Goal: Task Accomplishment & Management: Use online tool/utility

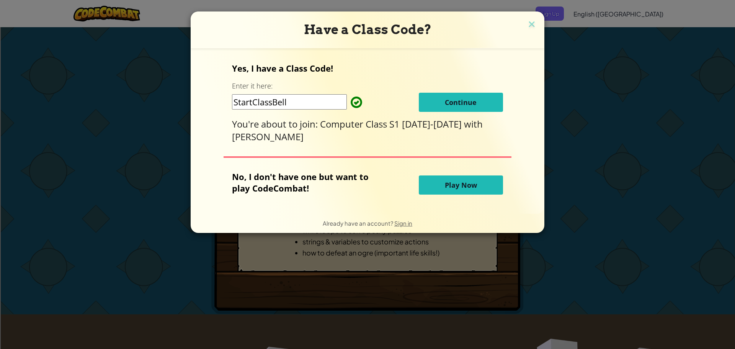
click at [455, 179] on button "Play Now" at bounding box center [461, 184] width 84 height 19
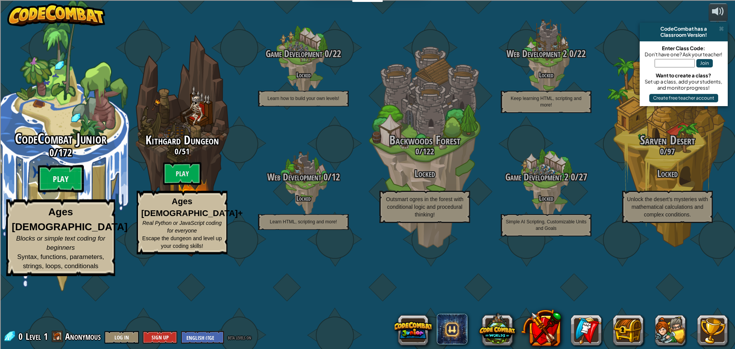
click at [59, 193] on btn "Play" at bounding box center [61, 179] width 46 height 28
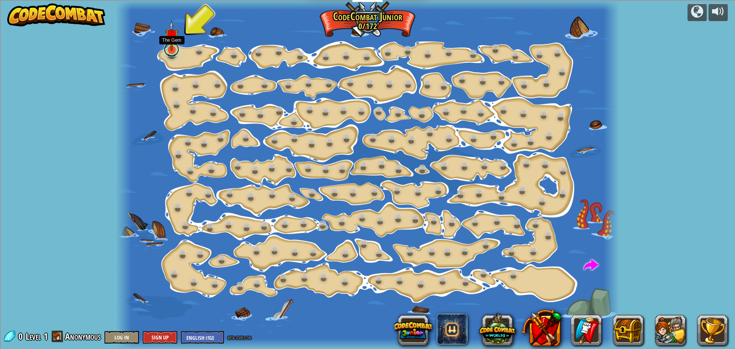
click at [168, 53] on link at bounding box center [171, 49] width 15 height 15
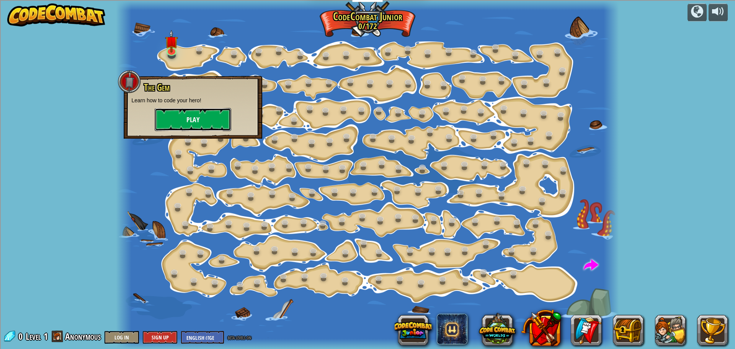
click at [178, 124] on button "Play" at bounding box center [193, 119] width 77 height 23
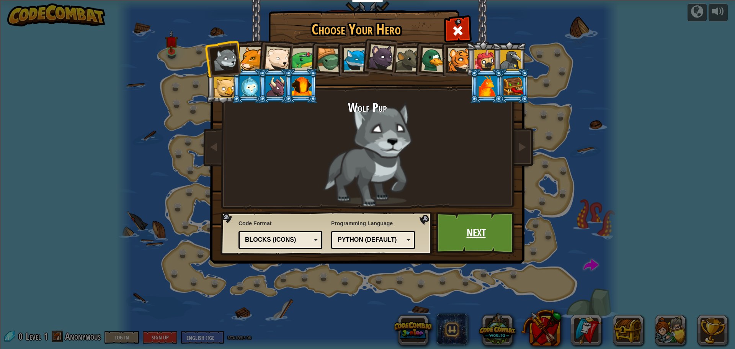
click at [500, 241] on link "Next" at bounding box center [476, 233] width 80 height 42
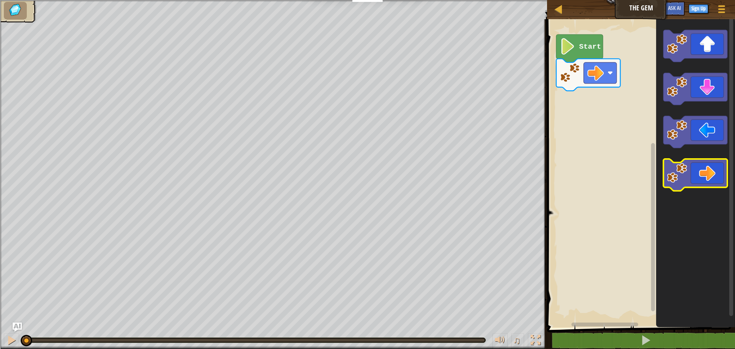
click at [708, 188] on rect "Blockly Workspace" at bounding box center [695, 175] width 64 height 32
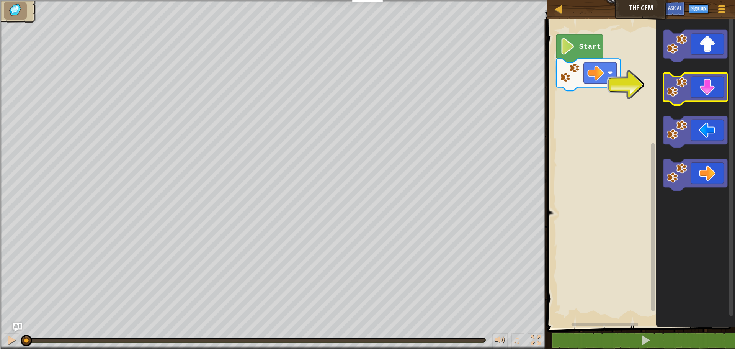
click at [710, 100] on icon "Blockly Workspace" at bounding box center [695, 89] width 64 height 32
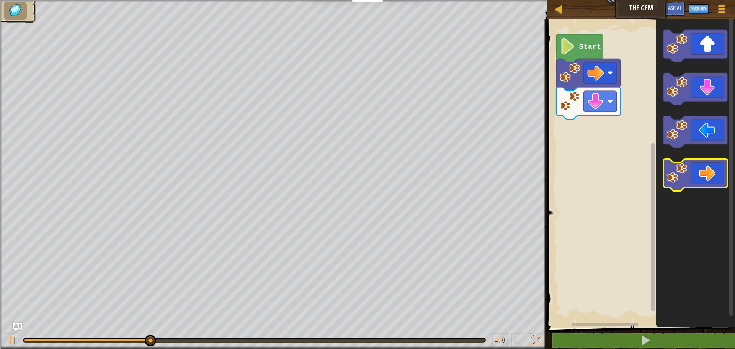
click at [710, 175] on icon "Blockly Workspace" at bounding box center [695, 175] width 64 height 32
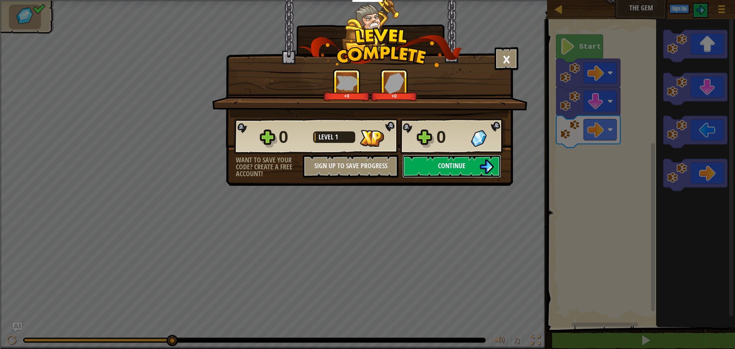
click at [473, 167] on button "Continue" at bounding box center [451, 166] width 99 height 23
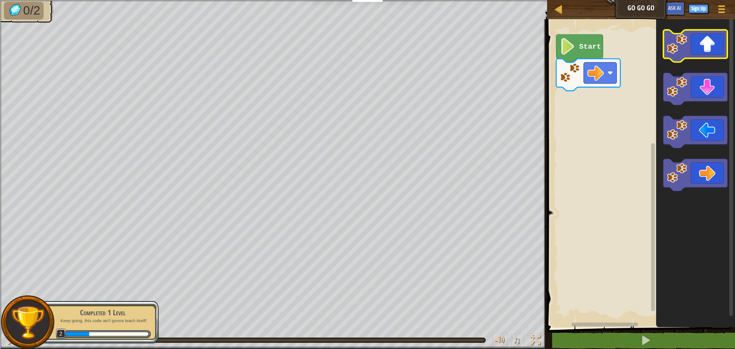
click at [687, 54] on image "Blockly Workspace" at bounding box center [677, 44] width 20 height 20
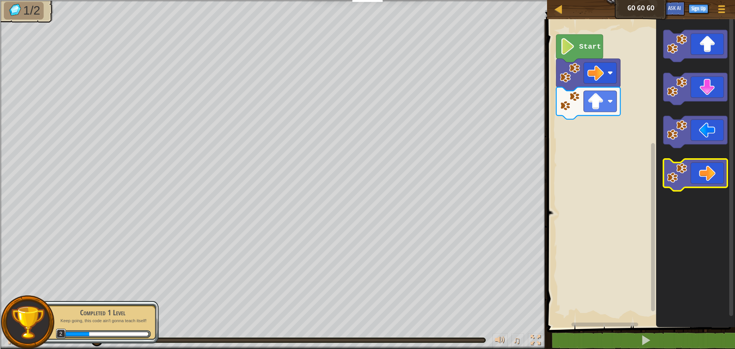
click at [701, 164] on icon "Blockly Workspace" at bounding box center [695, 175] width 64 height 32
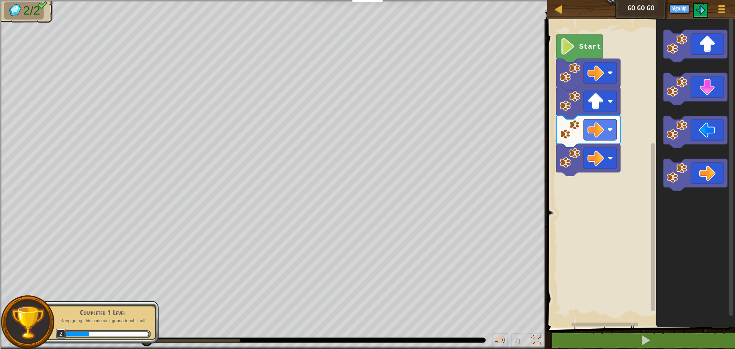
click at [698, 107] on icon "Blockly Workspace" at bounding box center [695, 171] width 79 height 312
click at [703, 96] on icon "Blockly Workspace" at bounding box center [695, 89] width 64 height 32
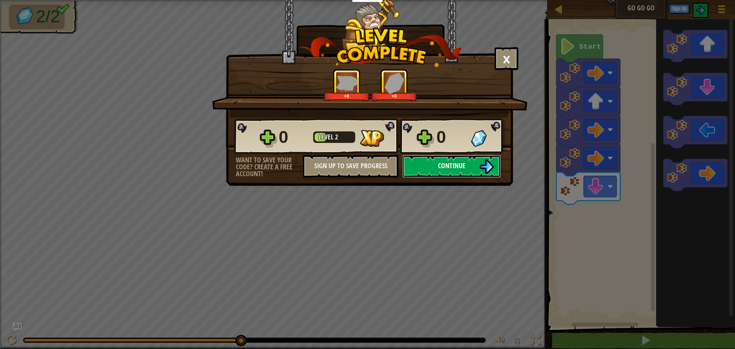
click at [421, 169] on button "Continue" at bounding box center [451, 166] width 99 height 23
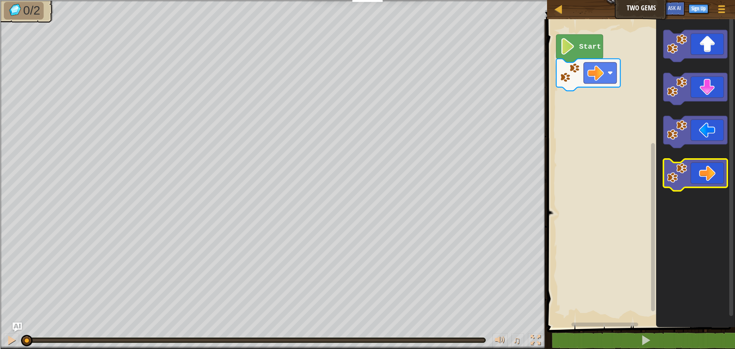
click at [683, 166] on image "Blockly Workspace" at bounding box center [677, 173] width 20 height 20
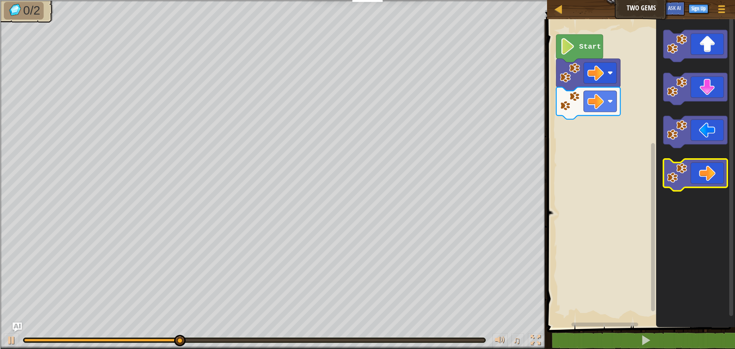
click at [702, 171] on icon "Blockly Workspace" at bounding box center [695, 175] width 64 height 32
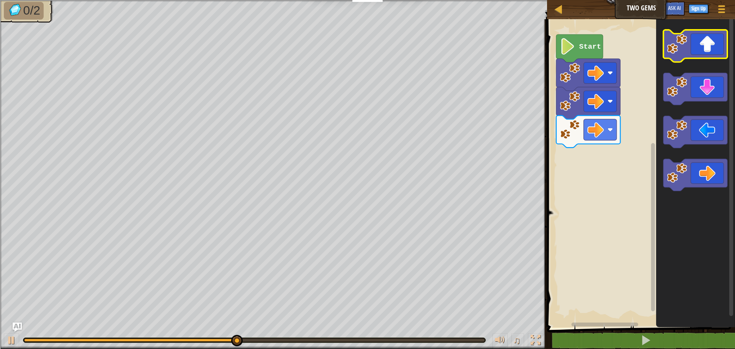
click at [706, 37] on icon "Blockly Workspace" at bounding box center [695, 46] width 64 height 32
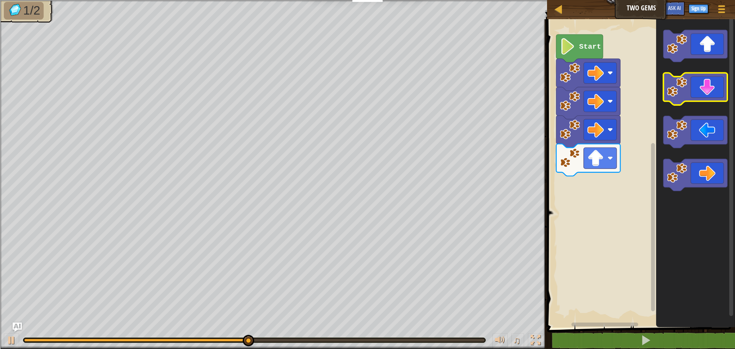
click at [713, 96] on icon "Blockly Workspace" at bounding box center [695, 89] width 64 height 32
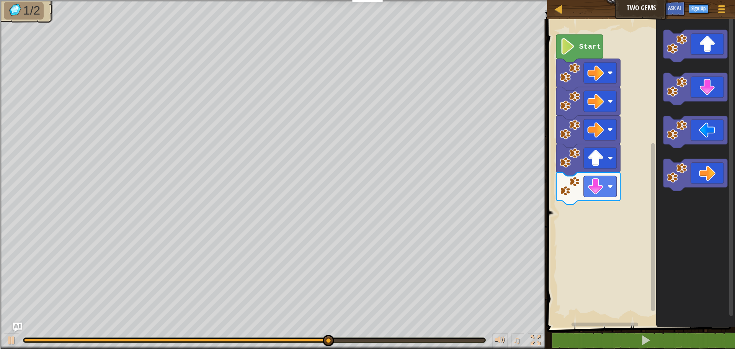
click at [716, 67] on icon "Blockly Workspace" at bounding box center [695, 171] width 79 height 312
click at [714, 49] on icon "Blockly Workspace" at bounding box center [695, 46] width 64 height 32
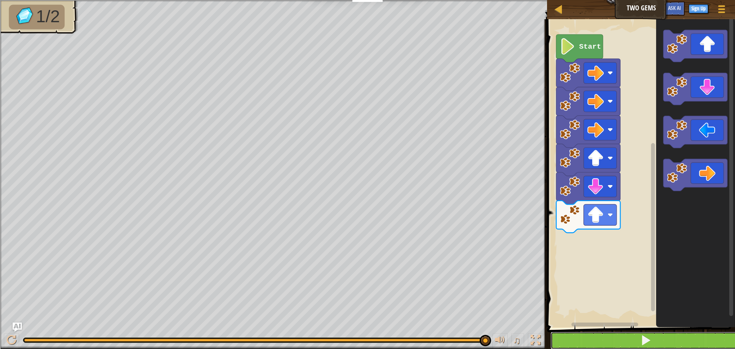
drag, startPoint x: 606, startPoint y: 337, endPoint x: 617, endPoint y: 324, distance: 17.1
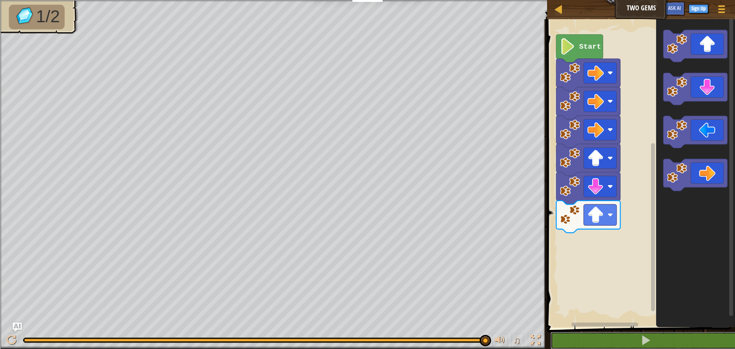
click at [607, 336] on button at bounding box center [645, 340] width 190 height 18
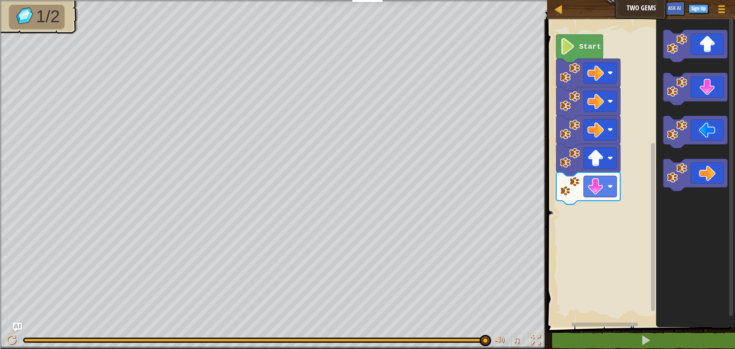
click at [653, 328] on span at bounding box center [642, 162] width 194 height 339
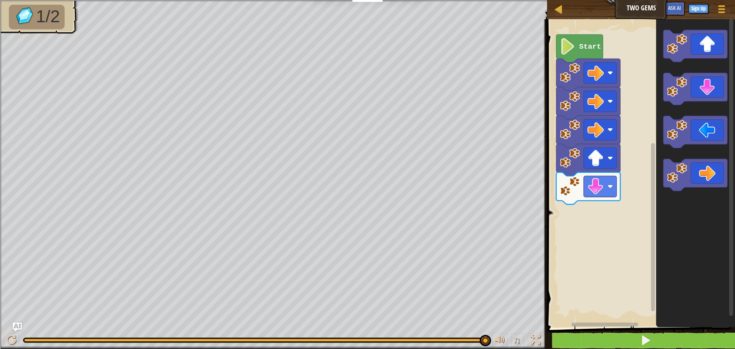
click at [650, 331] on div "1 2 go ( 'right' ) הההההההההההההההההההההההההההההההההההההההההההההההההההההההההההה…" at bounding box center [640, 199] width 190 height 352
click at [650, 331] on button at bounding box center [645, 340] width 190 height 18
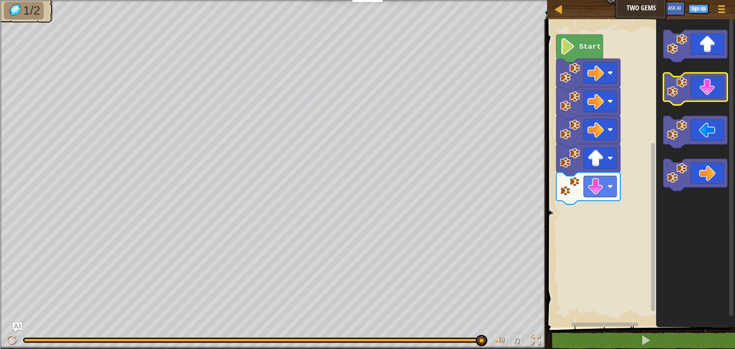
click at [691, 98] on icon "Blockly Workspace" at bounding box center [695, 89] width 64 height 32
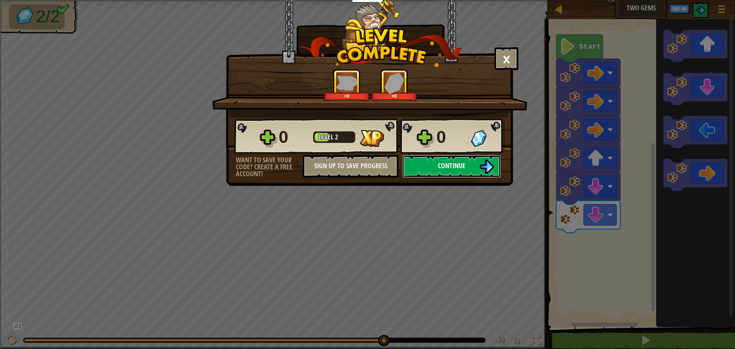
click at [488, 169] on img at bounding box center [486, 166] width 15 height 15
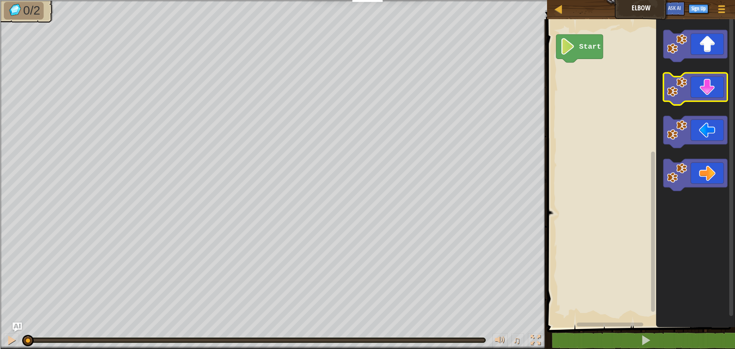
click at [669, 93] on image "Blockly Workspace" at bounding box center [677, 87] width 20 height 20
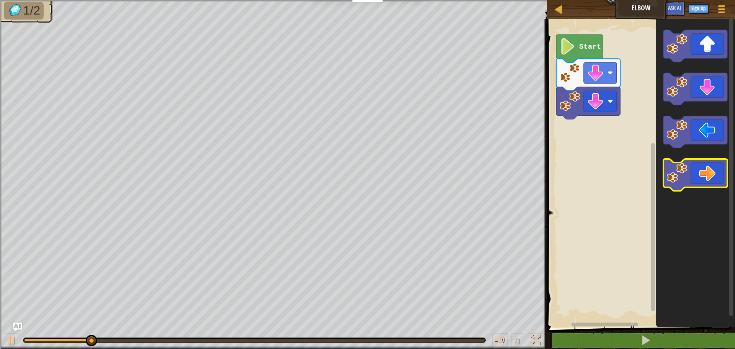
click at [670, 171] on image "Blockly Workspace" at bounding box center [677, 173] width 20 height 20
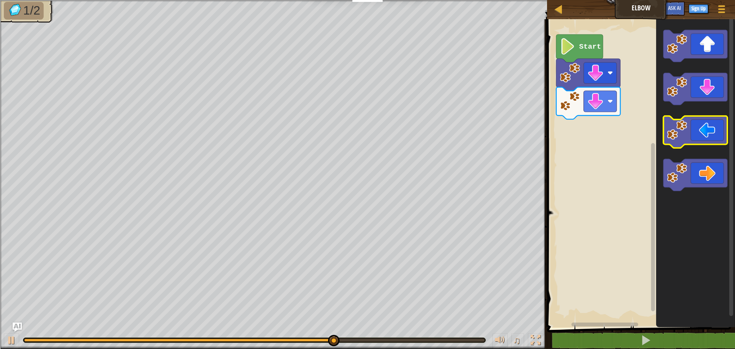
click at [698, 138] on icon "Blockly Workspace" at bounding box center [695, 132] width 64 height 32
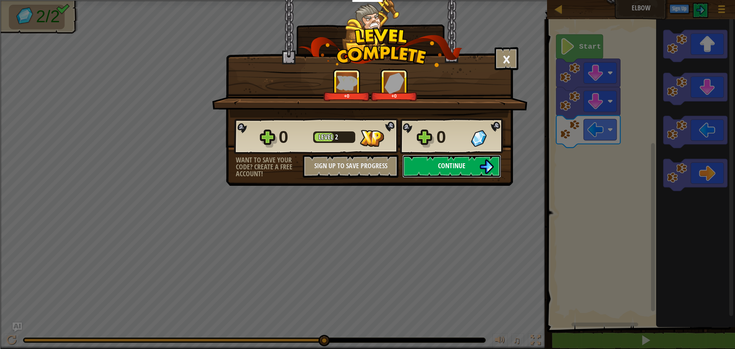
click at [473, 168] on button "Continue" at bounding box center [451, 166] width 99 height 23
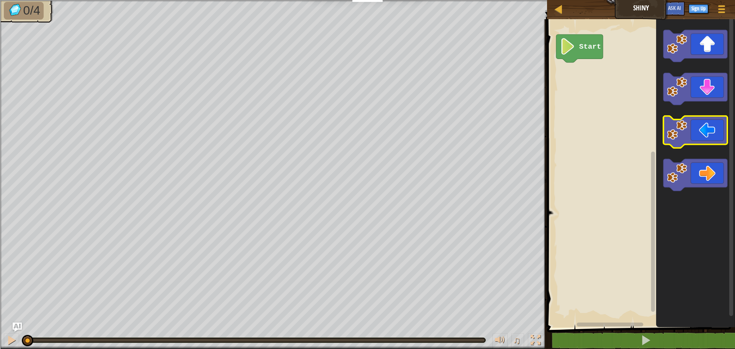
click at [701, 126] on icon "Blockly Workspace" at bounding box center [695, 132] width 64 height 32
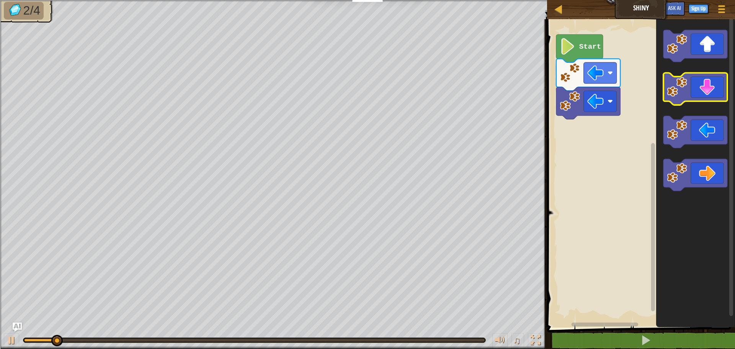
click at [703, 90] on icon "Blockly Workspace" at bounding box center [695, 89] width 64 height 32
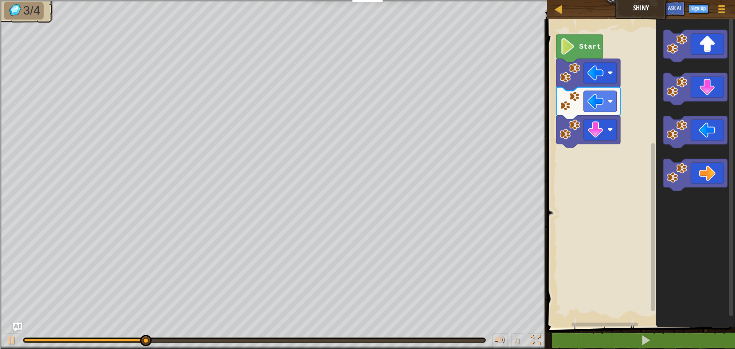
click at [690, 194] on icon "Blockly Workspace" at bounding box center [695, 171] width 79 height 312
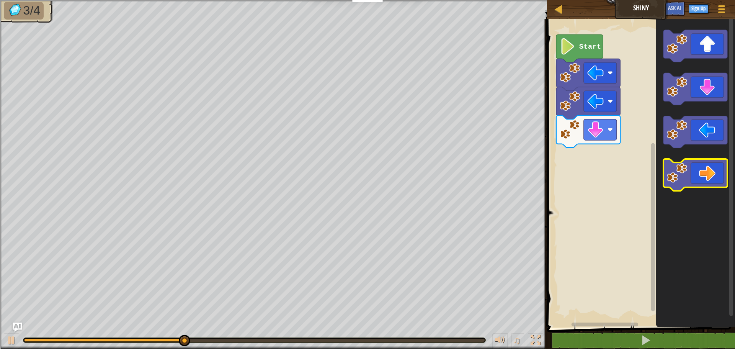
click at [688, 173] on icon "Blockly Workspace" at bounding box center [695, 175] width 64 height 32
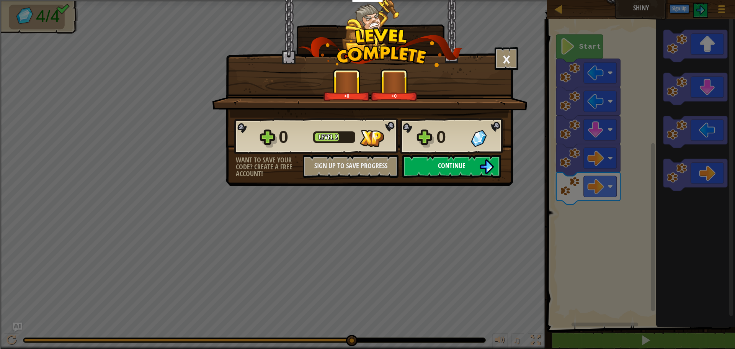
drag, startPoint x: 418, startPoint y: 151, endPoint x: 413, endPoint y: 156, distance: 7.0
click at [413, 156] on div "0 Level 2 0 Want to save your code? Create a free account! Sign Up to Save Prog…" at bounding box center [369, 147] width 286 height 60
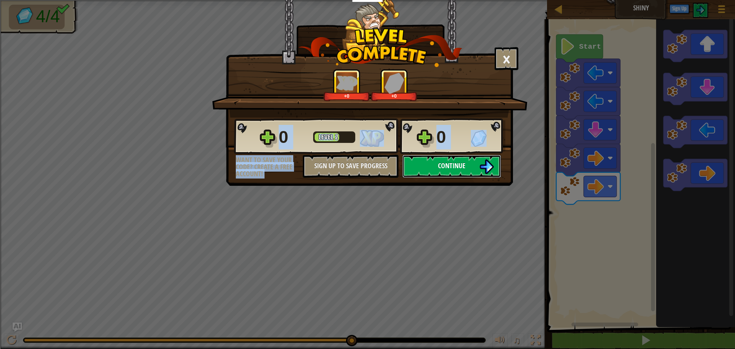
click at [412, 157] on button "Continue" at bounding box center [451, 166] width 99 height 23
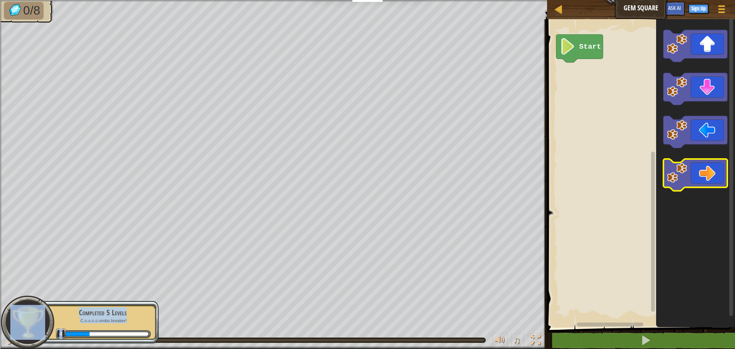
click at [698, 168] on icon "Blockly Workspace" at bounding box center [695, 175] width 64 height 32
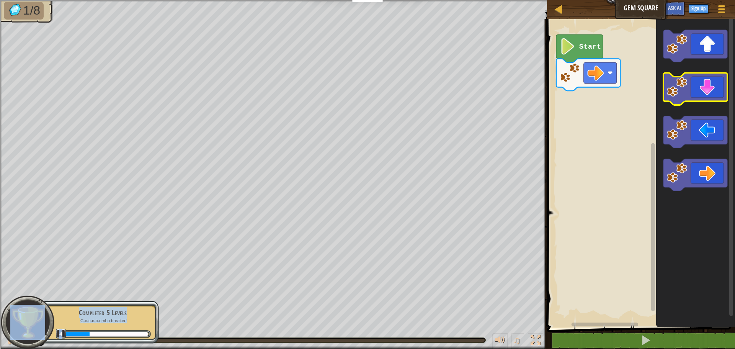
click at [694, 93] on icon "Blockly Workspace" at bounding box center [695, 89] width 64 height 32
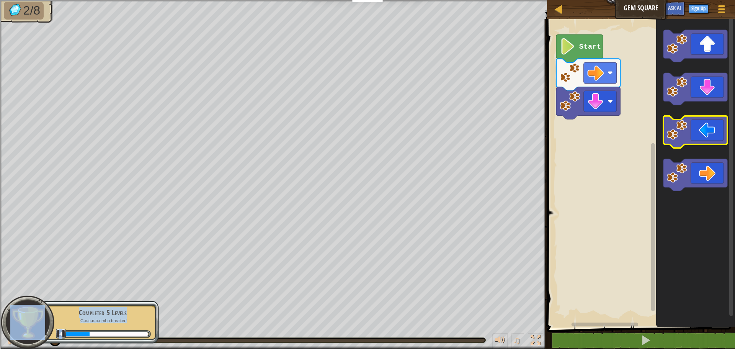
click at [701, 147] on rect "Blockly Workspace" at bounding box center [695, 132] width 64 height 32
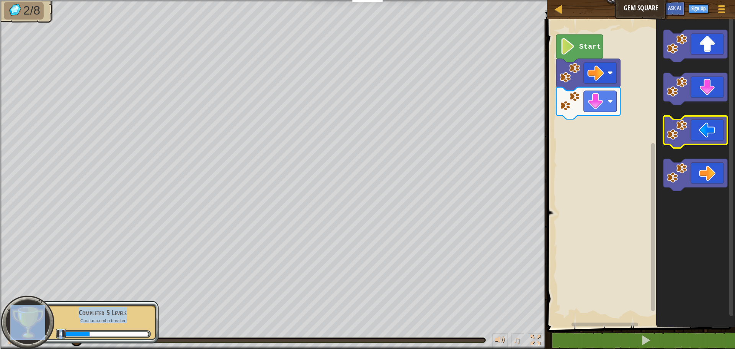
click at [701, 147] on rect "Blockly Workspace" at bounding box center [695, 132] width 64 height 32
click at [695, 139] on icon "Blockly Workspace" at bounding box center [695, 132] width 64 height 32
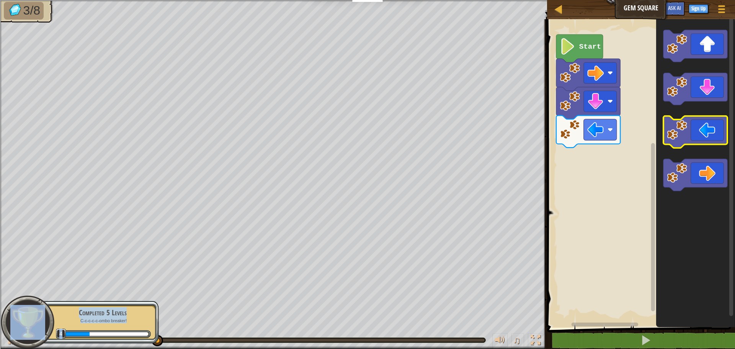
click at [675, 144] on icon "Blockly Workspace" at bounding box center [695, 132] width 64 height 32
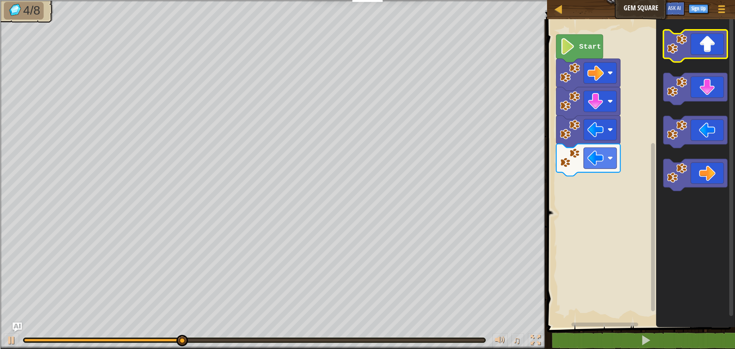
click at [684, 54] on icon "Blockly Workspace" at bounding box center [695, 46] width 64 height 32
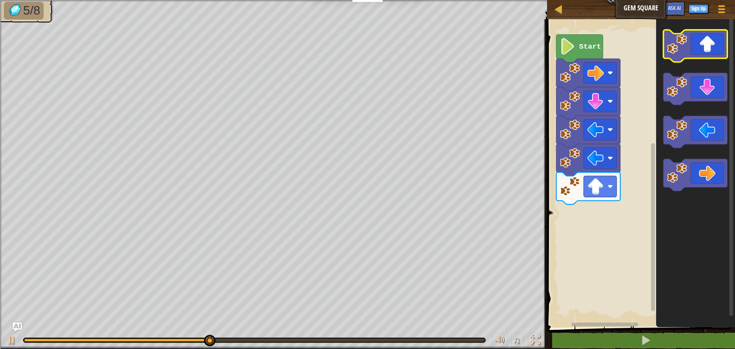
click at [684, 54] on icon "Blockly Workspace" at bounding box center [695, 46] width 64 height 32
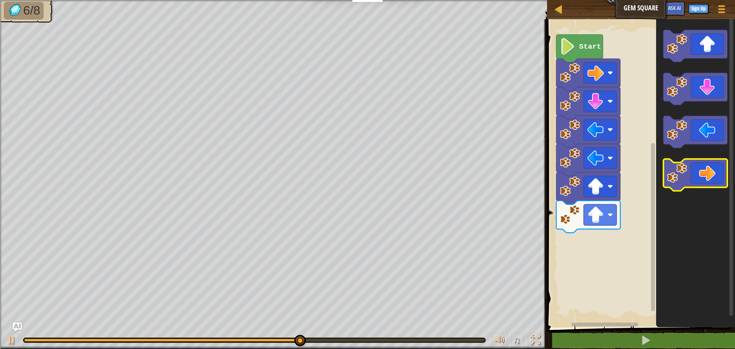
click at [706, 188] on rect "Blockly Workspace" at bounding box center [695, 175] width 64 height 32
click at [705, 184] on icon "Blockly Workspace" at bounding box center [695, 175] width 64 height 32
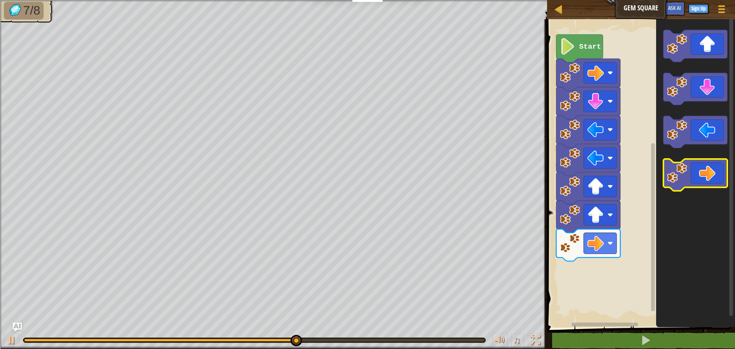
click at [705, 184] on icon "Blockly Workspace" at bounding box center [695, 175] width 64 height 32
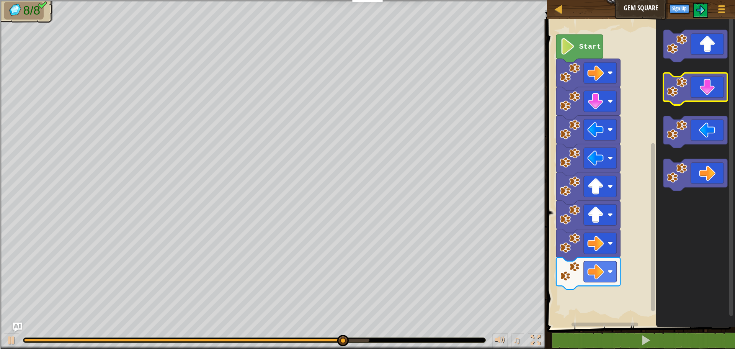
click at [715, 94] on icon "Blockly Workspace" at bounding box center [695, 89] width 64 height 32
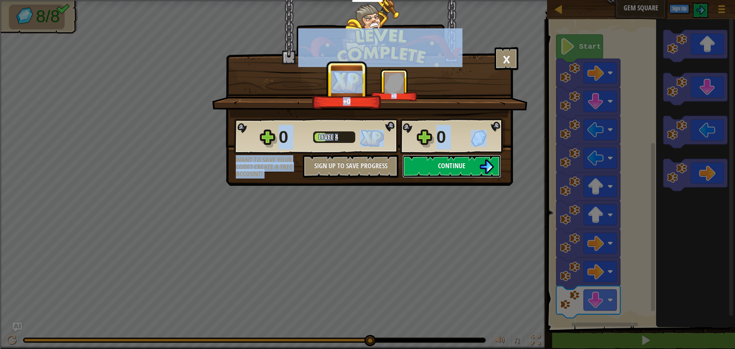
click at [475, 159] on button "Continue" at bounding box center [451, 166] width 99 height 23
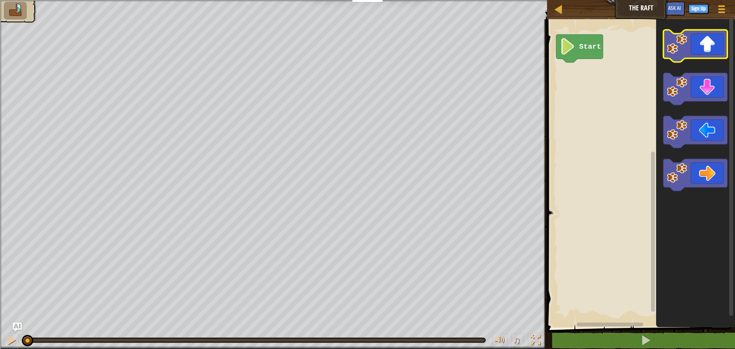
click at [714, 53] on icon "Blockly Workspace" at bounding box center [695, 46] width 64 height 32
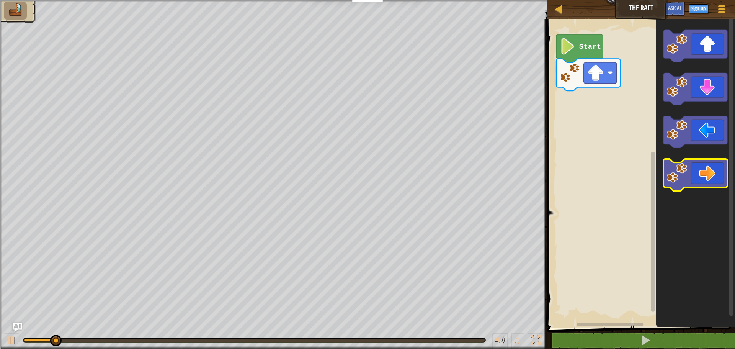
click at [710, 170] on icon "Blockly Workspace" at bounding box center [695, 175] width 64 height 32
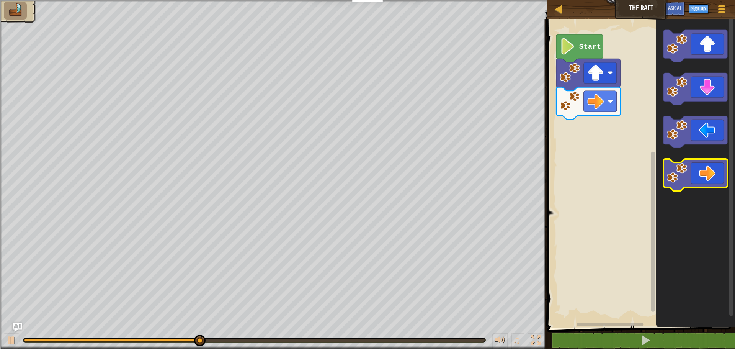
click at [715, 165] on icon "Blockly Workspace" at bounding box center [695, 175] width 64 height 32
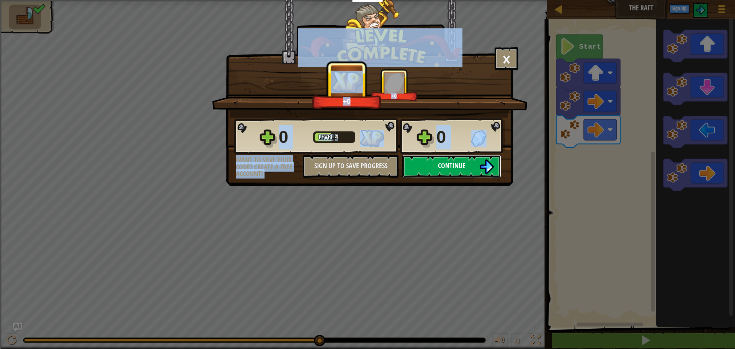
click at [437, 164] on button "Continue" at bounding box center [451, 166] width 99 height 23
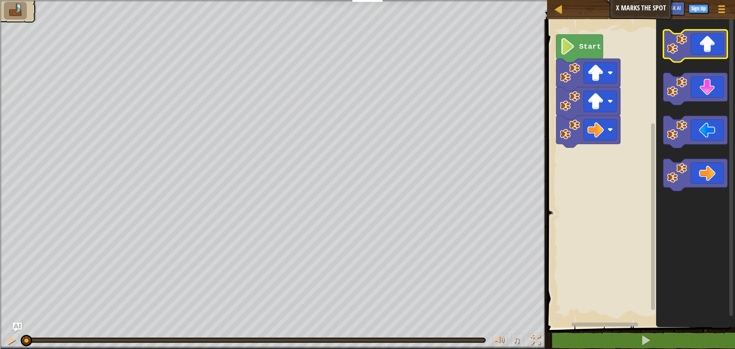
click at [693, 61] on rect "Blockly Workspace" at bounding box center [695, 46] width 64 height 32
click at [676, 52] on image "Blockly Workspace" at bounding box center [677, 44] width 20 height 20
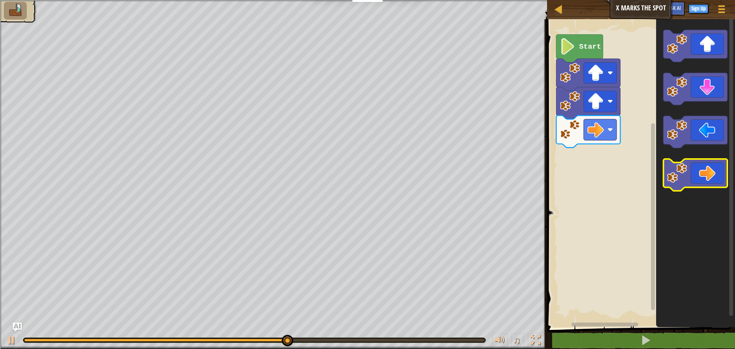
click at [709, 183] on icon "Blockly Workspace" at bounding box center [695, 175] width 64 height 32
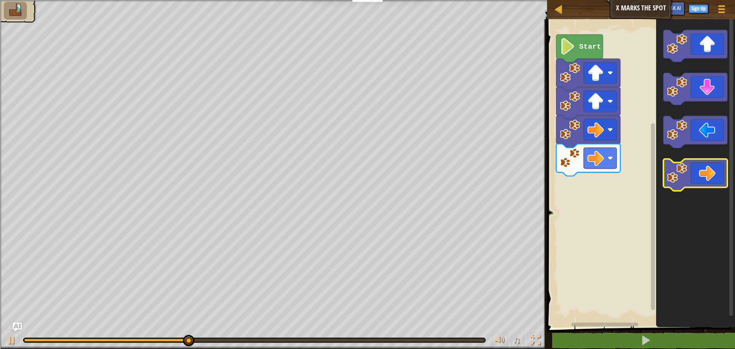
click at [707, 183] on icon "Blockly Workspace" at bounding box center [695, 175] width 64 height 32
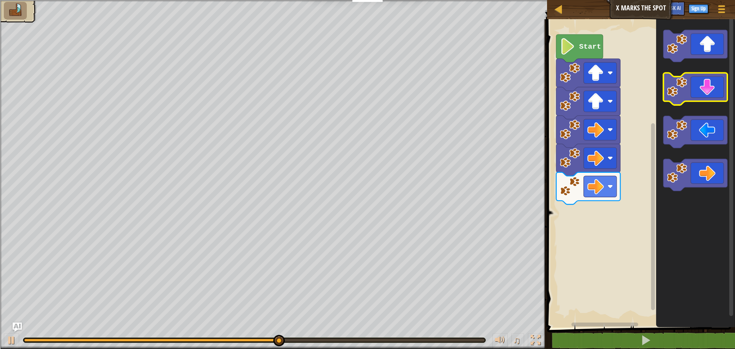
click at [693, 100] on icon "Blockly Workspace" at bounding box center [695, 89] width 64 height 32
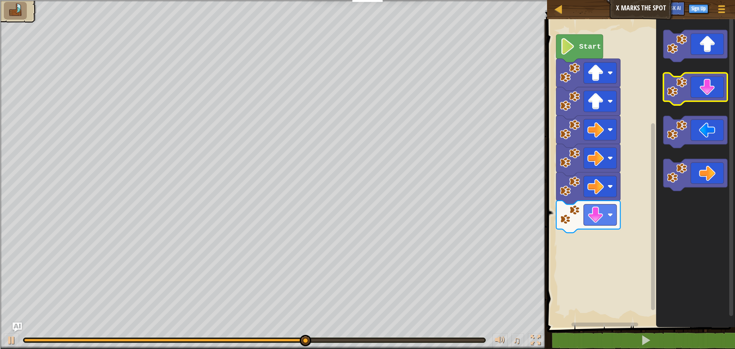
click at [693, 101] on icon "Blockly Workspace" at bounding box center [695, 89] width 64 height 32
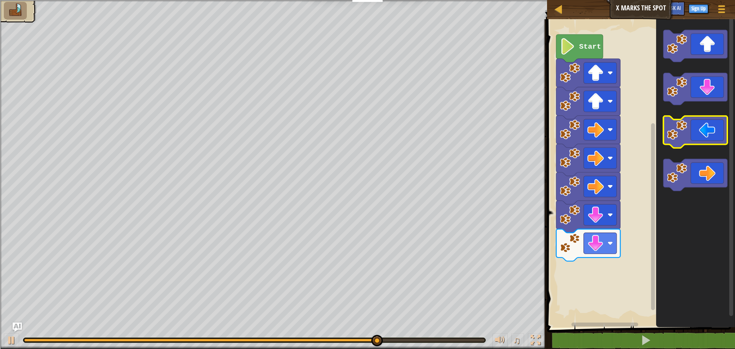
click at [665, 139] on icon "Blockly Workspace" at bounding box center [695, 132] width 64 height 32
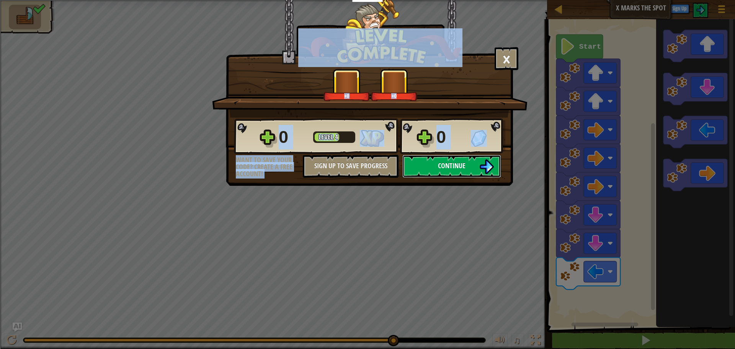
click at [481, 166] on img at bounding box center [486, 166] width 15 height 15
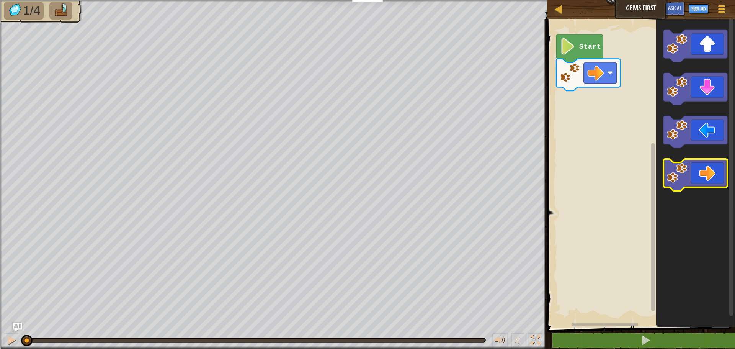
click at [689, 174] on icon "Blockly Workspace" at bounding box center [695, 175] width 64 height 32
click at [687, 175] on image "Blockly Workspace" at bounding box center [677, 173] width 20 height 20
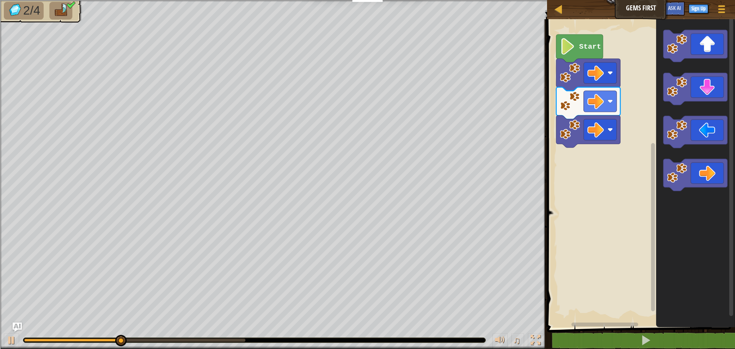
click at [664, 38] on icon "Blockly Workspace" at bounding box center [695, 171] width 79 height 312
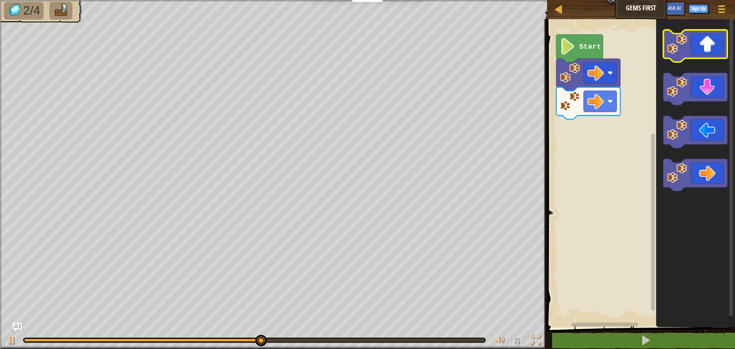
click at [699, 46] on icon "Blockly Workspace" at bounding box center [695, 46] width 64 height 32
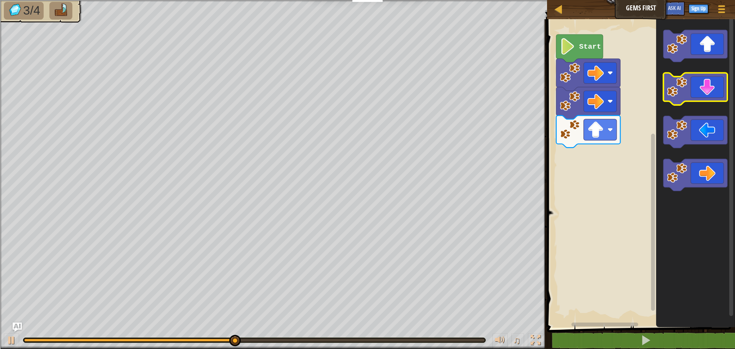
click at [715, 89] on icon "Blockly Workspace" at bounding box center [695, 89] width 64 height 32
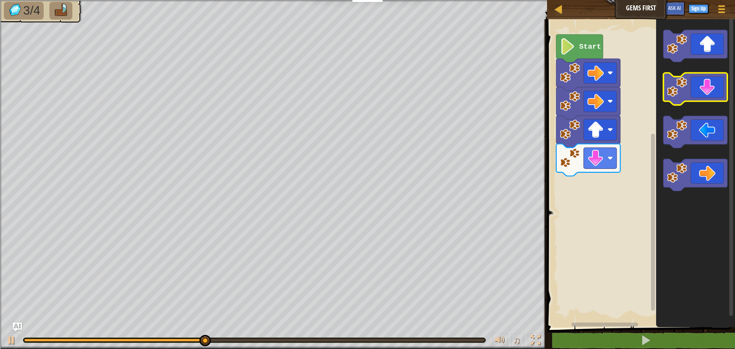
click at [715, 89] on icon "Blockly Workspace" at bounding box center [695, 89] width 64 height 32
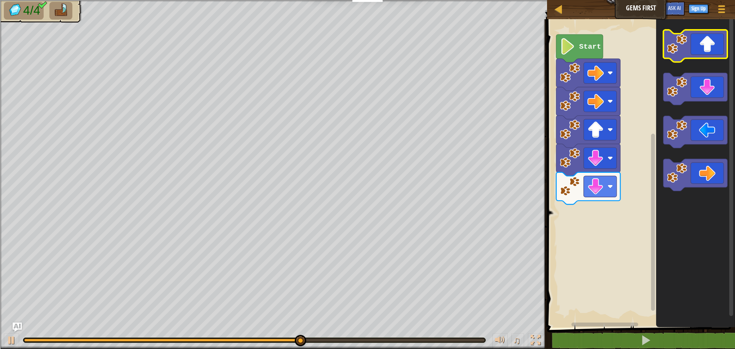
click at [713, 58] on icon "Blockly Workspace" at bounding box center [695, 46] width 64 height 32
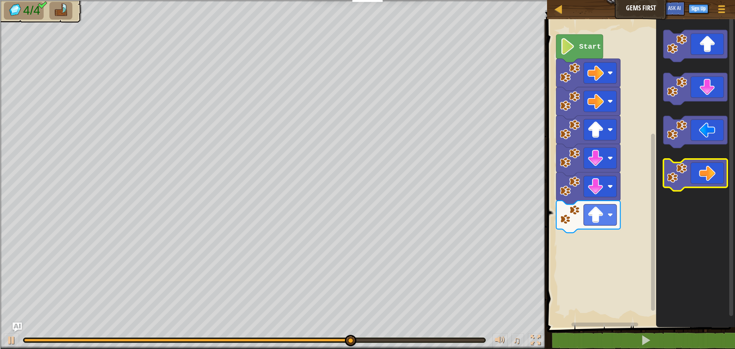
click at [703, 172] on icon "Blockly Workspace" at bounding box center [695, 175] width 64 height 32
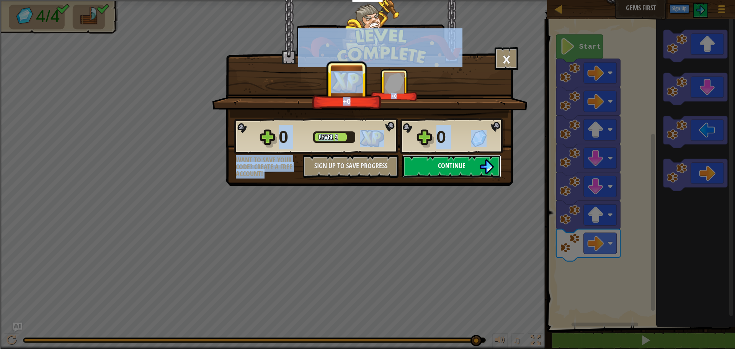
click at [425, 172] on button "Continue" at bounding box center [451, 166] width 99 height 23
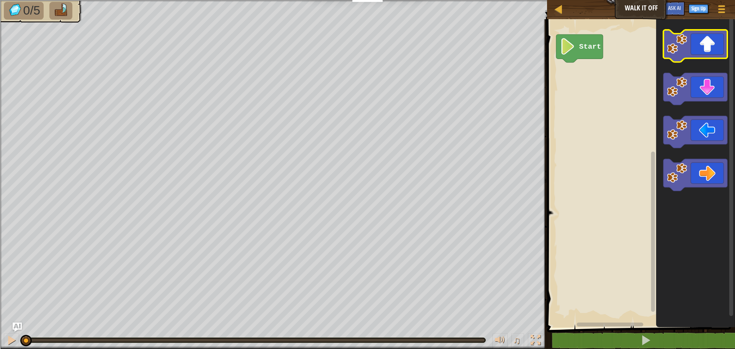
click at [695, 58] on icon "Blockly Workspace" at bounding box center [695, 46] width 64 height 32
click at [690, 64] on icon "Blockly Workspace" at bounding box center [695, 171] width 79 height 312
click at [696, 50] on icon "Blockly Workspace" at bounding box center [695, 46] width 64 height 32
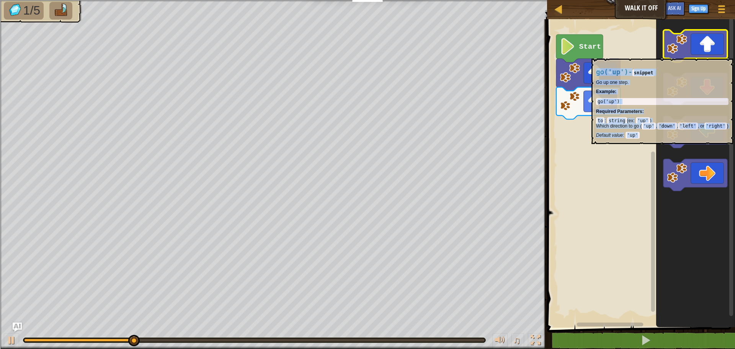
click at [691, 53] on icon "Blockly Workspace" at bounding box center [695, 46] width 64 height 32
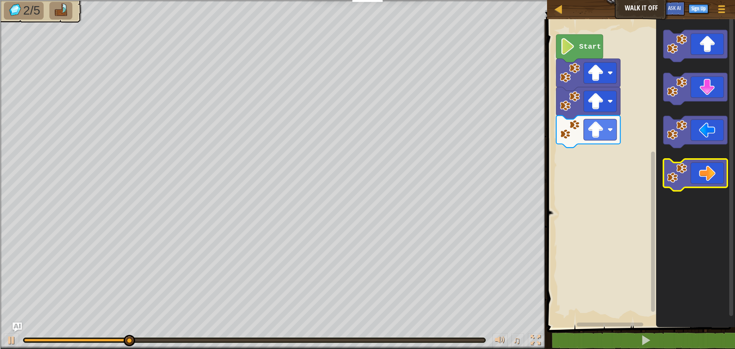
click at [698, 178] on icon "Blockly Workspace" at bounding box center [695, 175] width 64 height 32
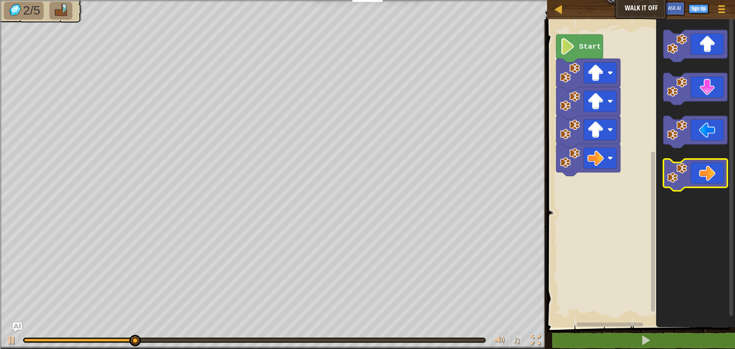
click at [698, 178] on icon "Blockly Workspace" at bounding box center [695, 175] width 64 height 32
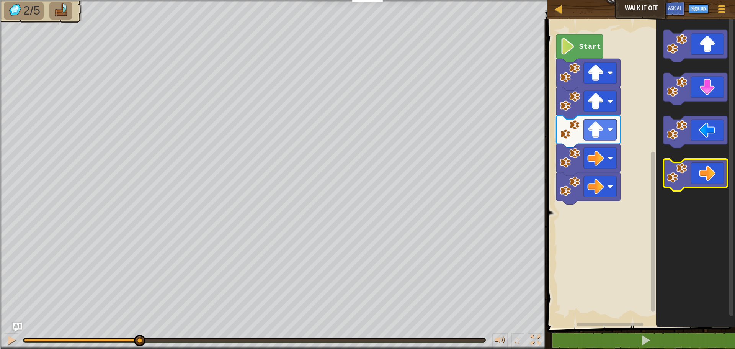
click at [698, 178] on icon "Blockly Workspace" at bounding box center [695, 175] width 64 height 32
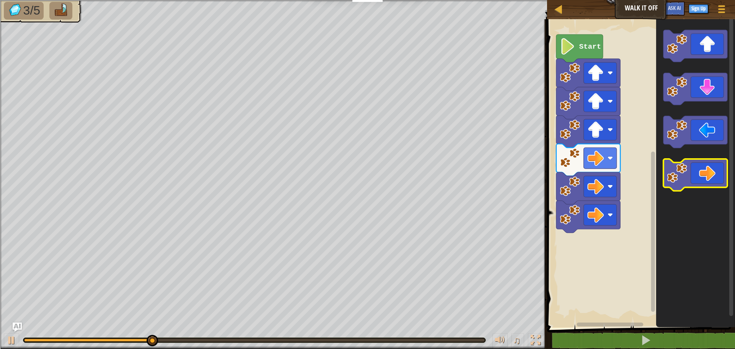
click at [698, 178] on icon "Blockly Workspace" at bounding box center [695, 175] width 64 height 32
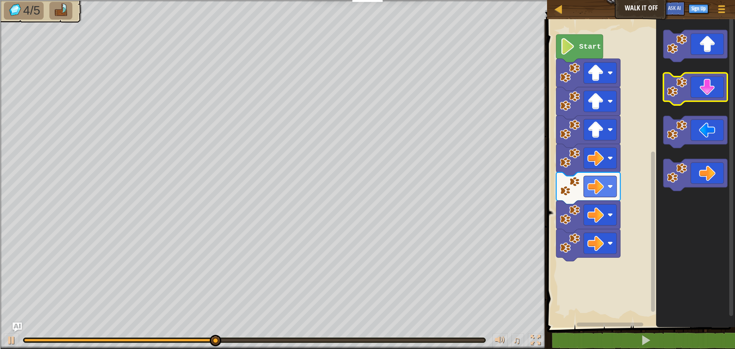
click at [709, 94] on icon "Blockly Workspace" at bounding box center [695, 89] width 64 height 32
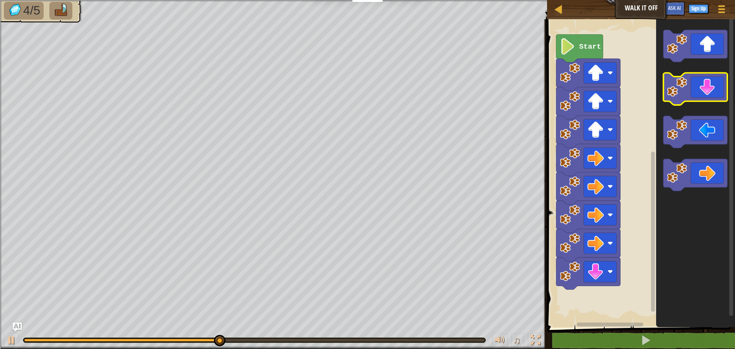
click at [709, 94] on icon "Blockly Workspace" at bounding box center [695, 89] width 64 height 32
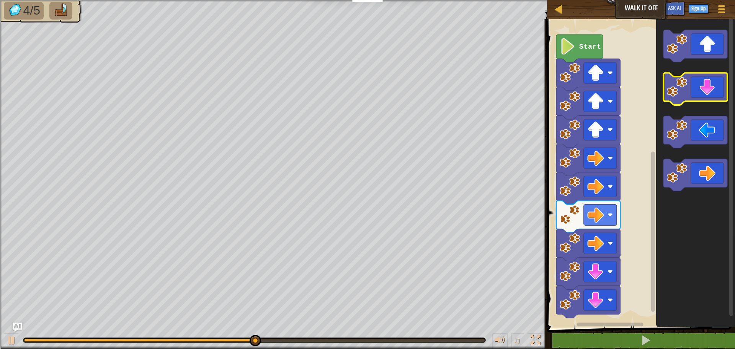
click at [709, 94] on icon "Blockly Workspace" at bounding box center [695, 89] width 64 height 32
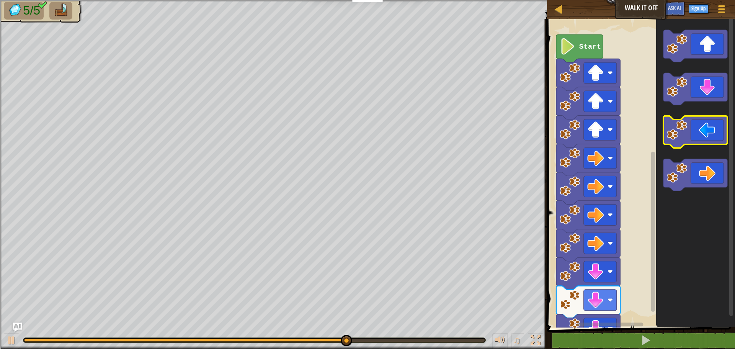
click at [698, 137] on icon "Blockly Workspace" at bounding box center [695, 132] width 64 height 32
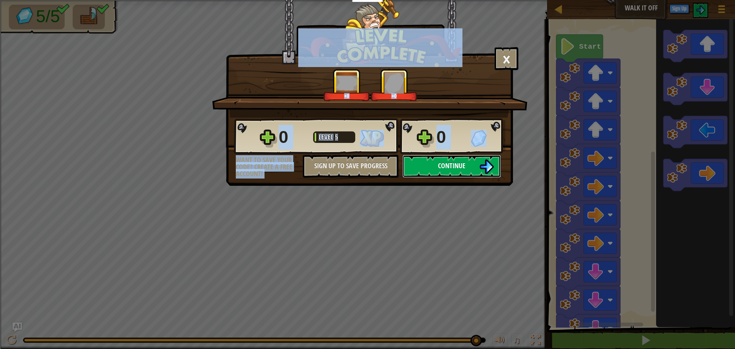
click at [457, 176] on button "Continue" at bounding box center [451, 166] width 99 height 23
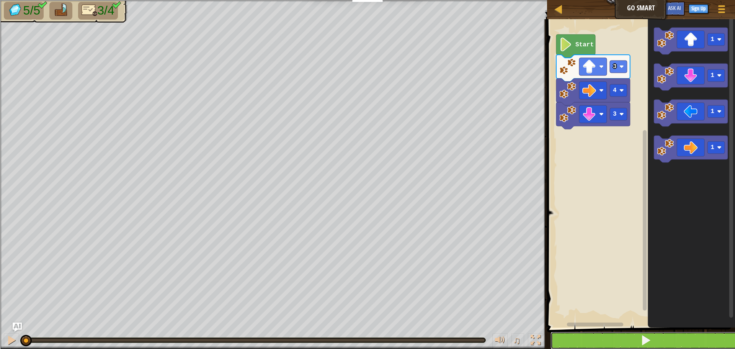
click at [577, 341] on button at bounding box center [645, 340] width 190 height 18
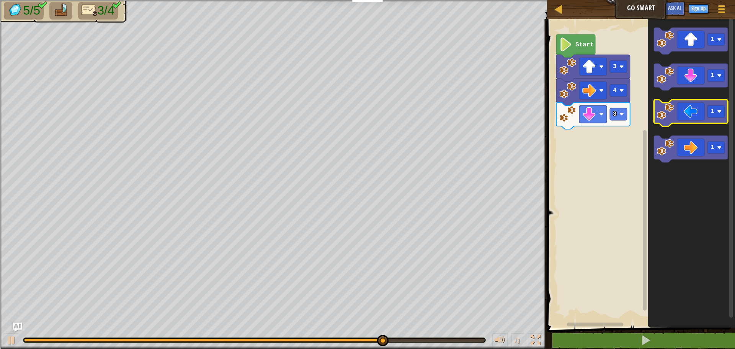
click at [673, 123] on icon "Blockly Workspace" at bounding box center [691, 113] width 74 height 27
click at [669, 113] on image "Blockly Workspace" at bounding box center [665, 111] width 17 height 17
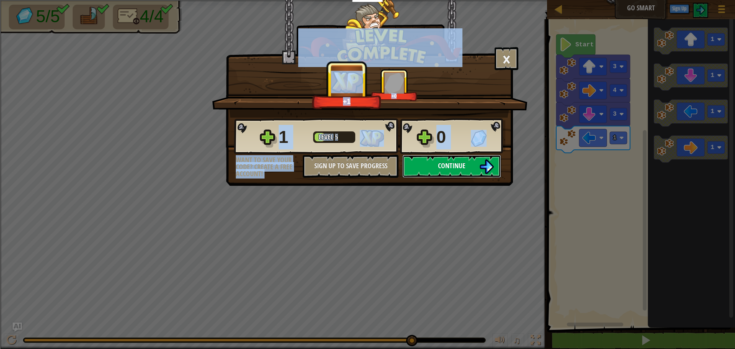
click at [438, 164] on span "Continue" at bounding box center [452, 166] width 28 height 10
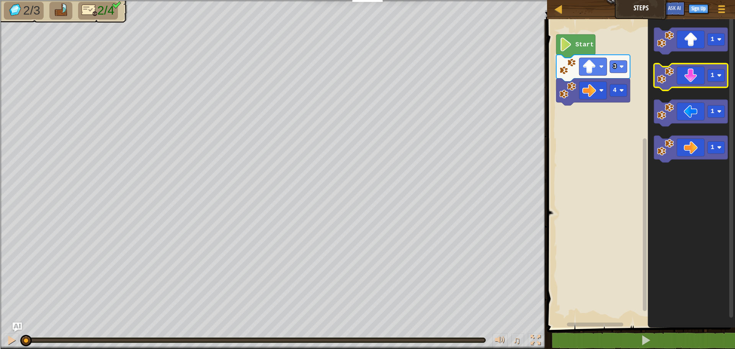
click at [710, 84] on icon "Blockly Workspace" at bounding box center [691, 77] width 74 height 27
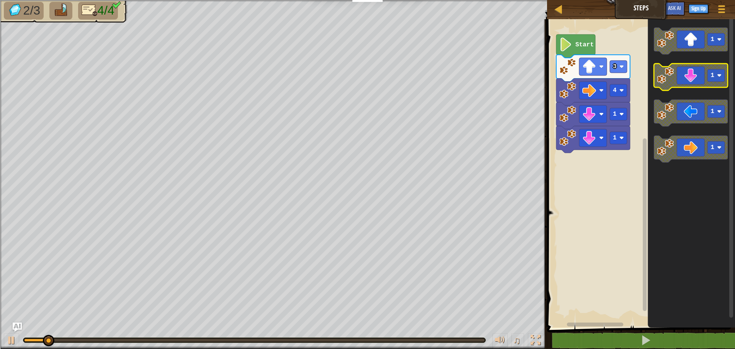
click at [710, 84] on icon "Blockly Workspace" at bounding box center [691, 77] width 74 height 27
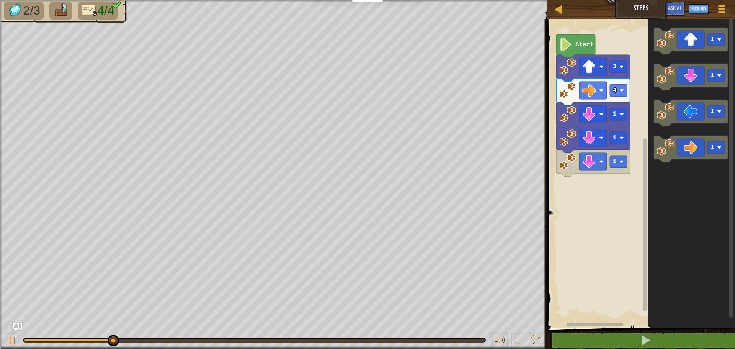
click at [590, 174] on rect "Blockly Workspace" at bounding box center [640, 171] width 190 height 312
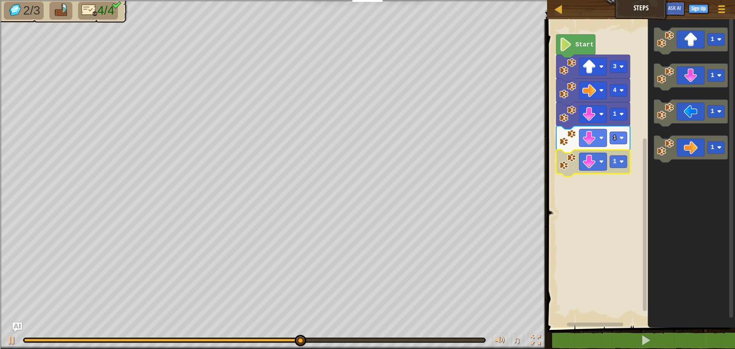
click at [568, 171] on icon "Blockly Workspace" at bounding box center [593, 163] width 74 height 27
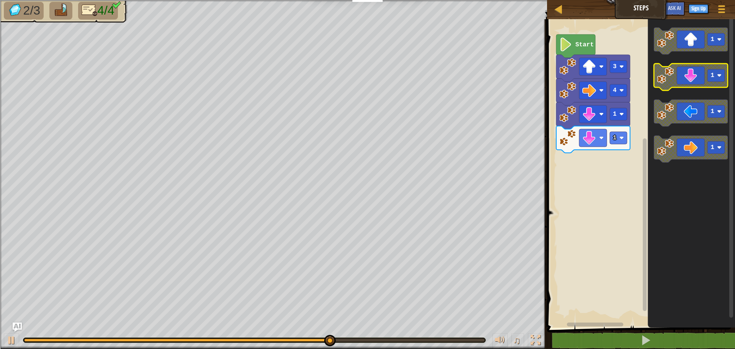
click at [678, 84] on icon "Blockly Workspace" at bounding box center [691, 77] width 74 height 27
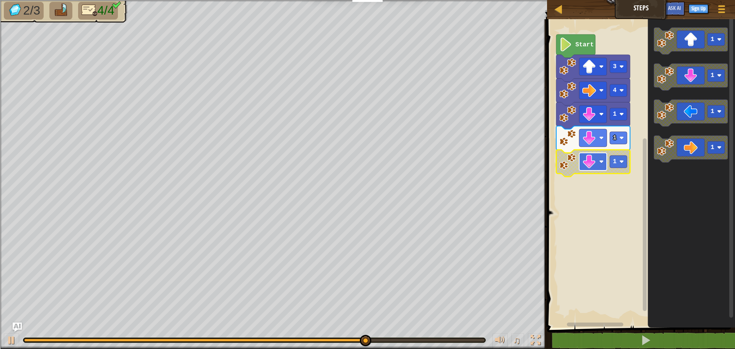
click at [602, 163] on image "Blockly Workspace" at bounding box center [601, 161] width 5 height 5
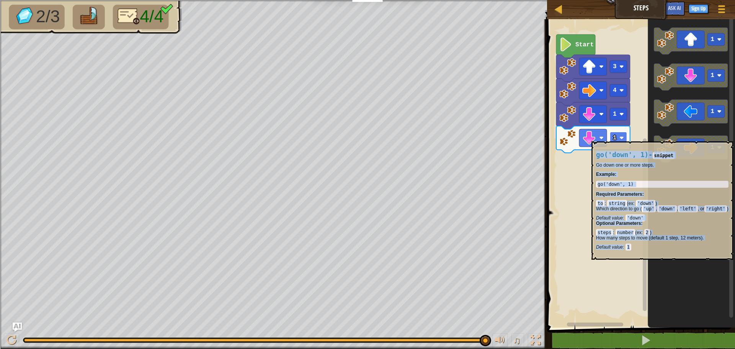
click at [622, 138] on image "Blockly Workspace" at bounding box center [621, 137] width 5 height 5
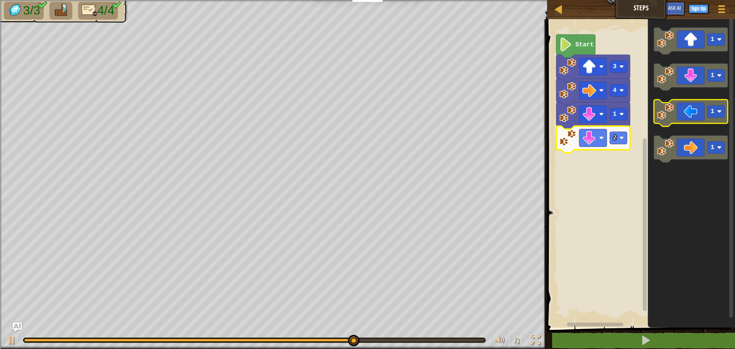
click at [664, 116] on image "Blockly Workspace" at bounding box center [665, 111] width 17 height 17
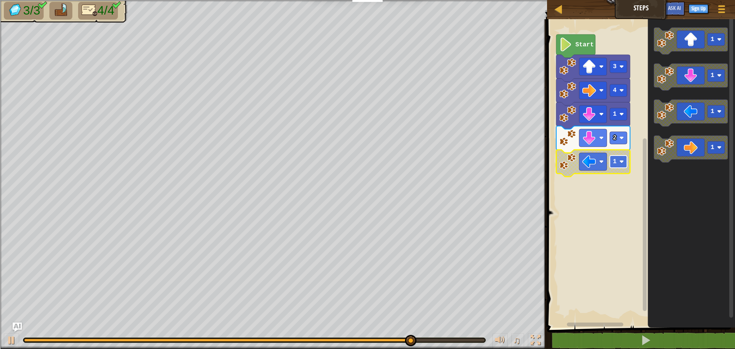
click at [619, 163] on rect "Blockly Workspace" at bounding box center [618, 161] width 17 height 12
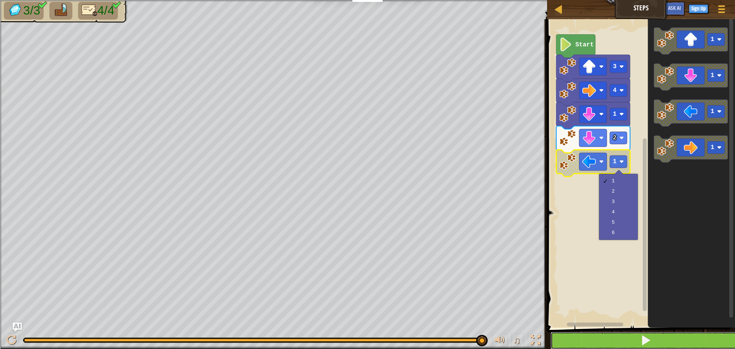
click at [631, 343] on button at bounding box center [645, 340] width 190 height 18
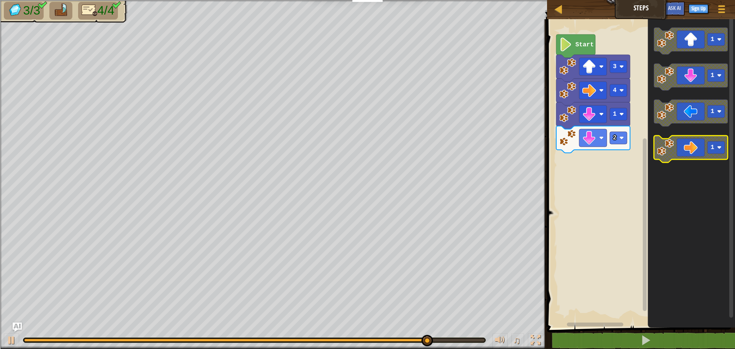
click at [660, 147] on g "1 1 1 1" at bounding box center [691, 95] width 74 height 135
click at [583, 191] on div "Start 3 4 1 2 1 1 1 1" at bounding box center [640, 171] width 190 height 312
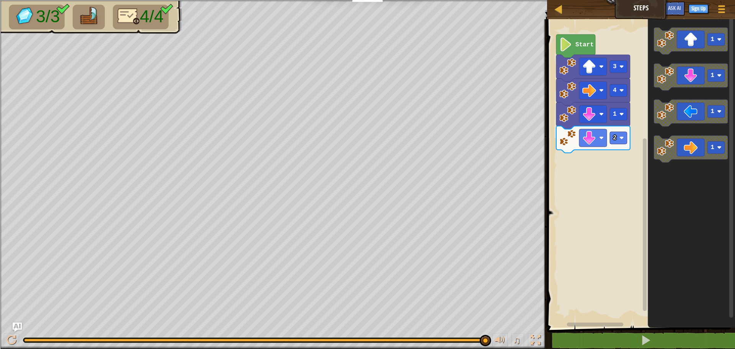
click at [605, 197] on div "Start 3 4 1 2 1 1 1 1" at bounding box center [640, 171] width 190 height 312
click at [679, 158] on icon "Blockly Workspace" at bounding box center [691, 148] width 74 height 27
click at [608, 160] on icon "Blockly Workspace" at bounding box center [593, 163] width 74 height 27
click at [574, 144] on image "Blockly Workspace" at bounding box center [567, 137] width 17 height 17
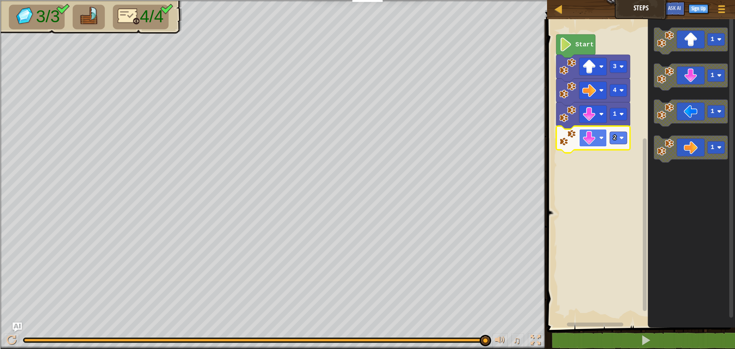
click at [599, 139] on rect "Blockly Workspace" at bounding box center [593, 138] width 28 height 18
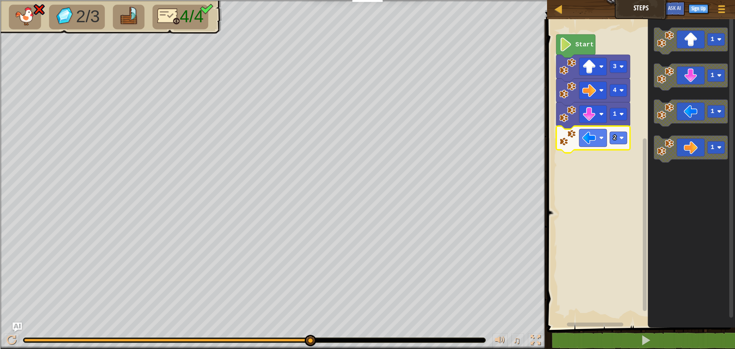
click at [599, 149] on icon "Blockly Workspace" at bounding box center [593, 139] width 74 height 27
click at [601, 144] on rect "Blockly Workspace" at bounding box center [593, 138] width 28 height 18
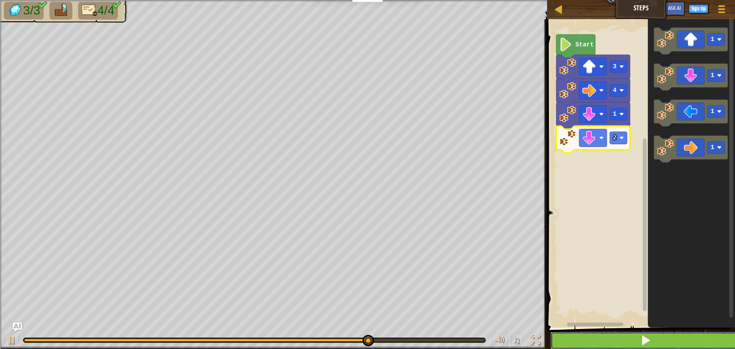
click at [594, 344] on button at bounding box center [645, 340] width 190 height 18
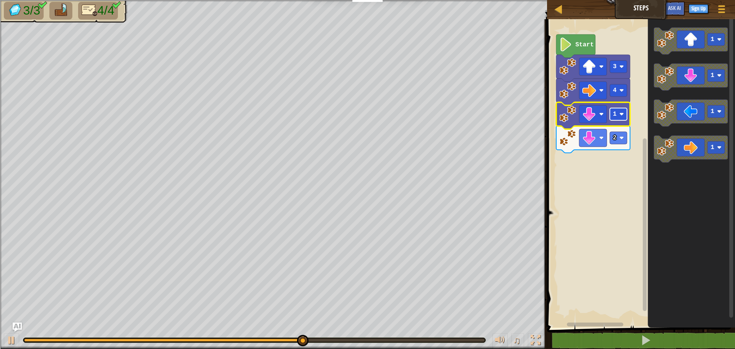
click at [618, 114] on rect "Blockly Workspace" at bounding box center [618, 114] width 17 height 12
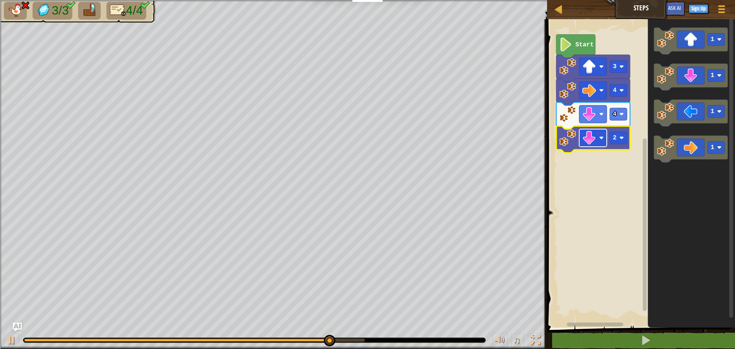
click at [596, 139] on image "Blockly Workspace" at bounding box center [589, 138] width 14 height 14
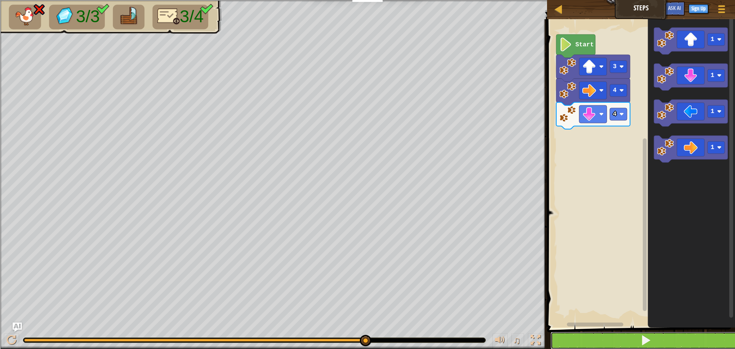
click at [627, 341] on button at bounding box center [645, 340] width 190 height 18
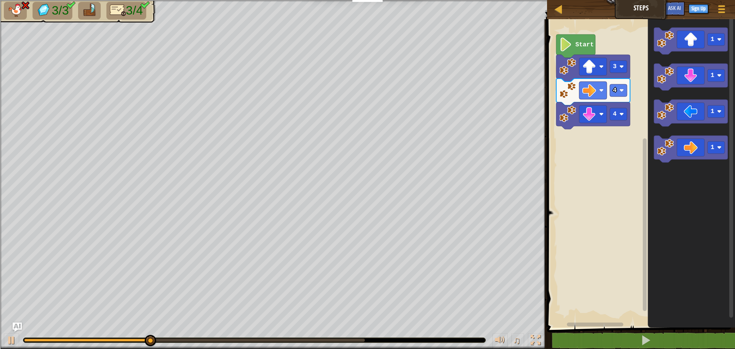
click at [623, 122] on icon "Blockly Workspace" at bounding box center [593, 115] width 74 height 27
click at [623, 113] on image "Blockly Workspace" at bounding box center [621, 114] width 5 height 5
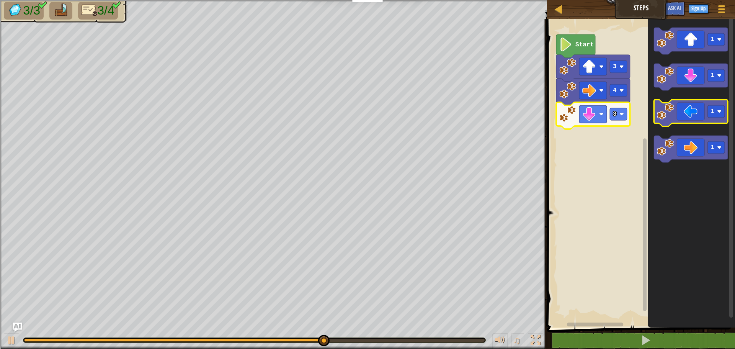
click at [696, 124] on rect "Blockly Workspace" at bounding box center [691, 113] width 74 height 27
click at [693, 117] on icon "Blockly Workspace" at bounding box center [691, 113] width 74 height 27
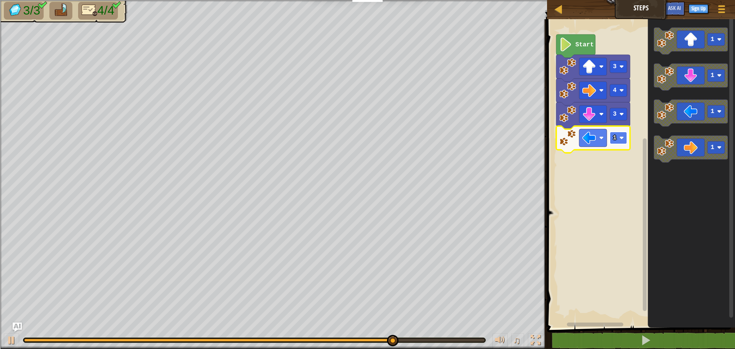
click at [620, 137] on image "Blockly Workspace" at bounding box center [621, 137] width 5 height 5
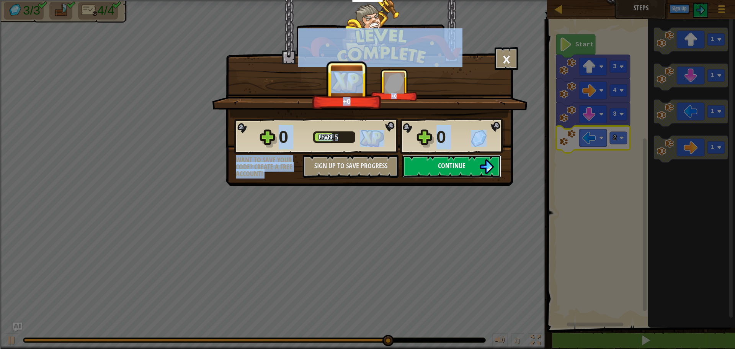
click at [463, 168] on span "Continue" at bounding box center [452, 166] width 28 height 10
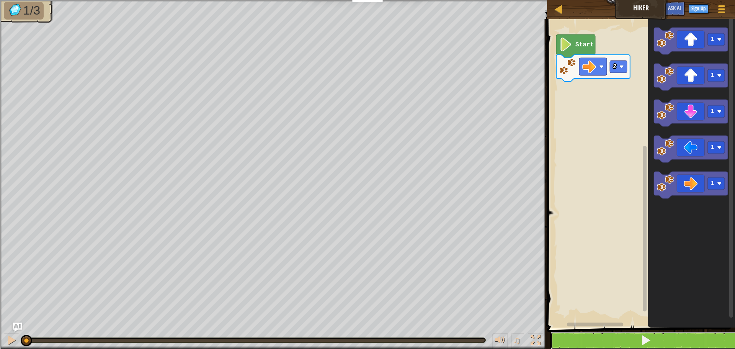
click at [622, 342] on button at bounding box center [645, 340] width 190 height 18
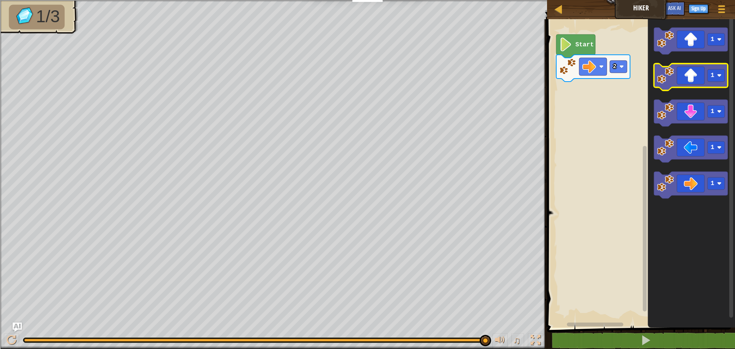
click at [696, 77] on icon "Blockly Workspace" at bounding box center [691, 77] width 74 height 27
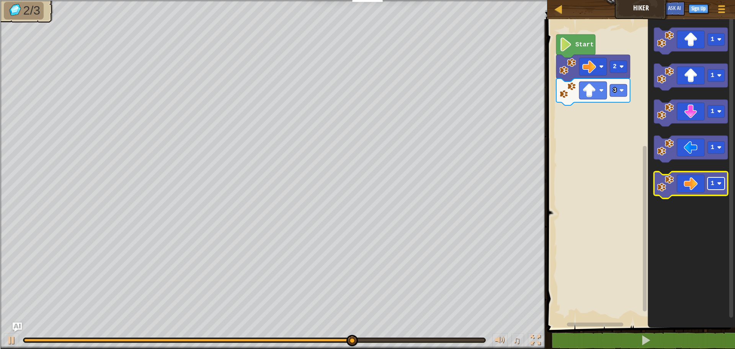
click at [710, 184] on text "1" at bounding box center [712, 183] width 4 height 7
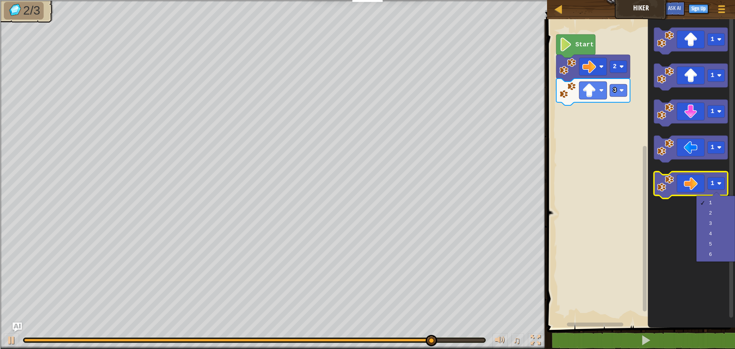
click at [672, 184] on image "Blockly Workspace" at bounding box center [665, 183] width 17 height 17
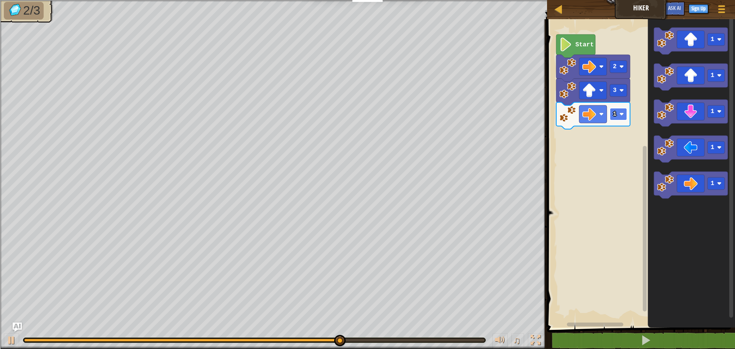
click at [625, 112] on rect "Blockly Workspace" at bounding box center [618, 114] width 17 height 12
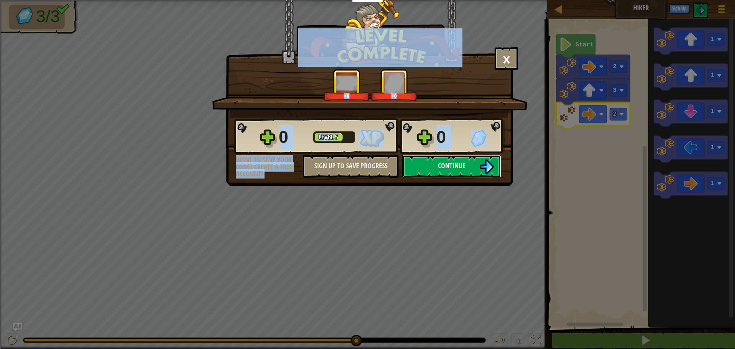
click at [459, 165] on span "Continue" at bounding box center [452, 166] width 28 height 10
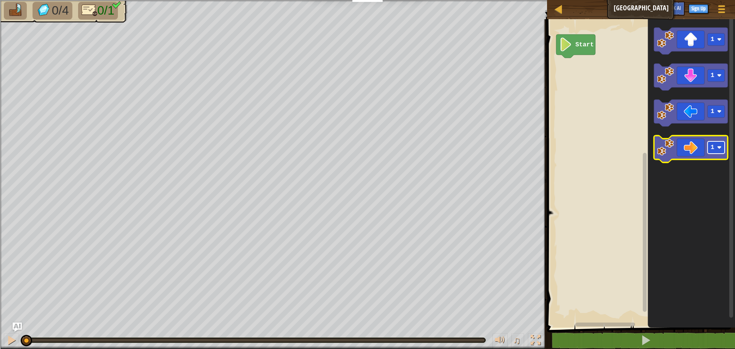
click at [710, 152] on rect "Blockly Workspace" at bounding box center [715, 147] width 17 height 12
click at [672, 159] on icon "Blockly Workspace" at bounding box center [691, 148] width 74 height 27
click at [671, 145] on image "Blockly Workspace" at bounding box center [665, 147] width 17 height 17
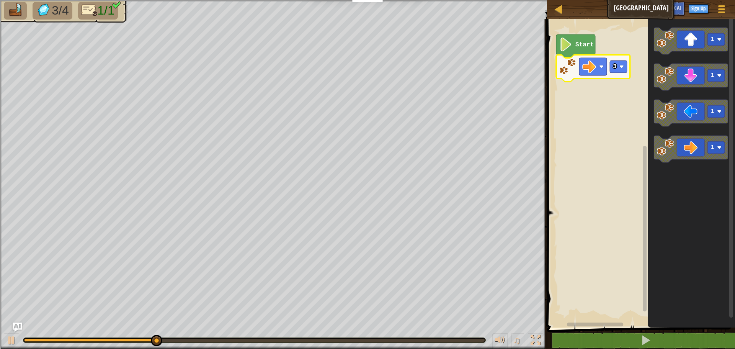
click at [617, 73] on icon "Blockly Workspace" at bounding box center [593, 68] width 74 height 27
click at [619, 72] on rect "Blockly Workspace" at bounding box center [618, 66] width 17 height 12
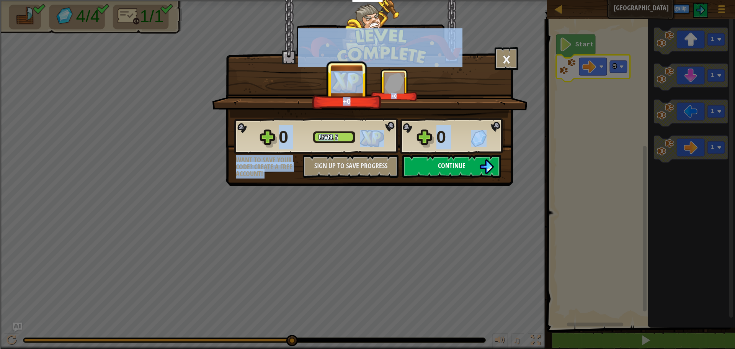
click at [479, 170] on img at bounding box center [486, 166] width 15 height 15
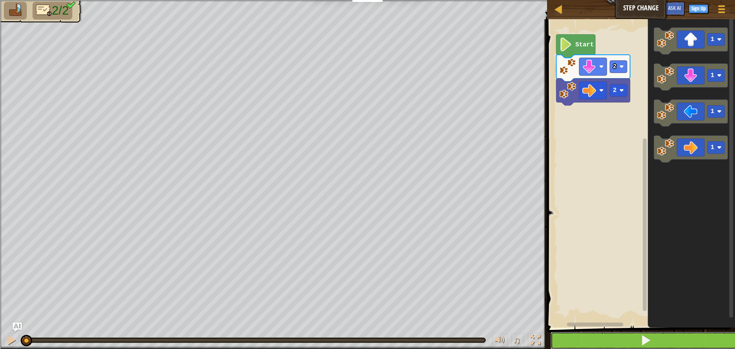
click at [601, 341] on button at bounding box center [645, 340] width 190 height 18
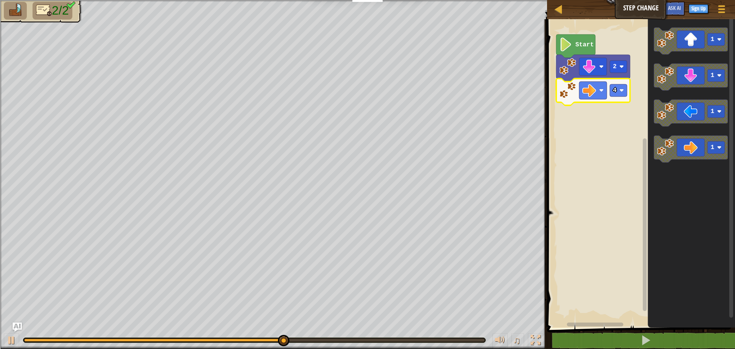
click at [622, 97] on icon "Blockly Workspace" at bounding box center [593, 91] width 74 height 27
click at [617, 86] on rect "Blockly Workspace" at bounding box center [618, 90] width 17 height 12
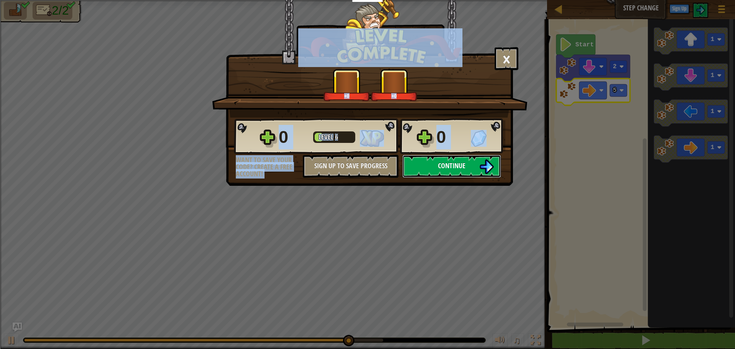
click at [494, 170] on button "Continue" at bounding box center [451, 166] width 99 height 23
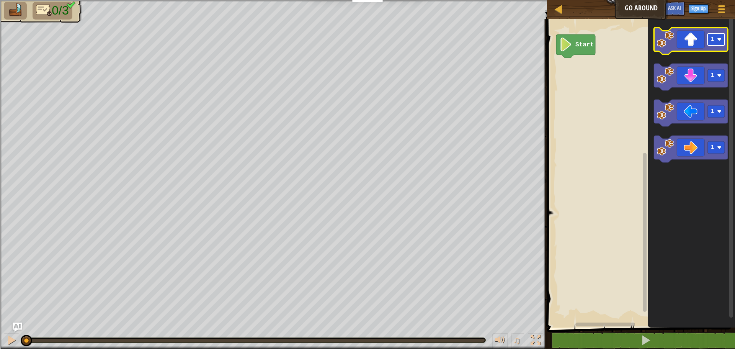
click at [718, 38] on image "Blockly Workspace" at bounding box center [719, 39] width 5 height 5
click at [680, 38] on icon "Blockly Workspace" at bounding box center [691, 41] width 74 height 27
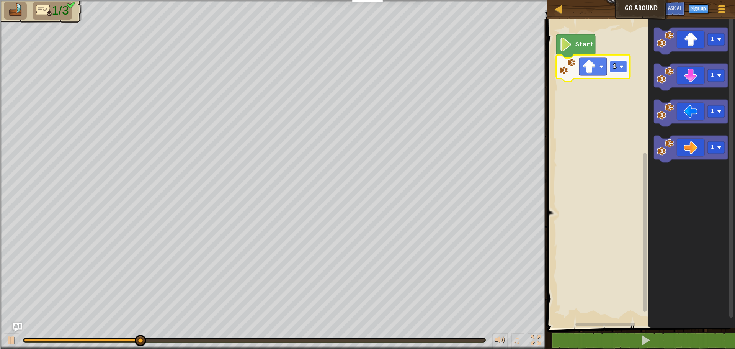
click at [622, 69] on image "Blockly Workspace" at bounding box center [621, 66] width 5 height 5
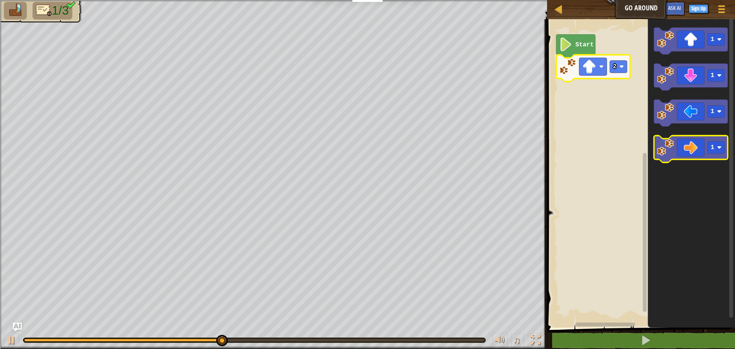
click at [704, 161] on rect "Blockly Workspace" at bounding box center [691, 148] width 74 height 27
click at [699, 153] on icon "Blockly Workspace" at bounding box center [691, 148] width 74 height 27
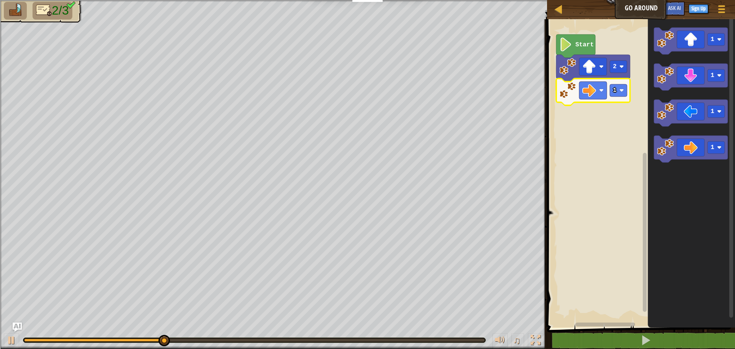
click at [615, 98] on icon "Blockly Workspace" at bounding box center [593, 91] width 74 height 27
click at [619, 94] on rect "Blockly Workspace" at bounding box center [618, 90] width 17 height 12
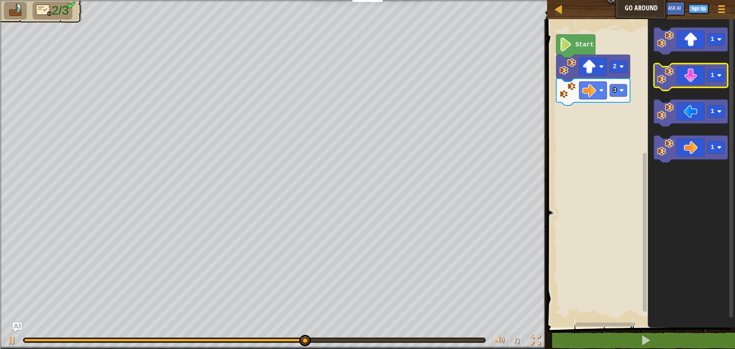
click at [695, 90] on rect "Blockly Workspace" at bounding box center [691, 77] width 74 height 27
click at [692, 82] on icon "Blockly Workspace" at bounding box center [691, 77] width 74 height 27
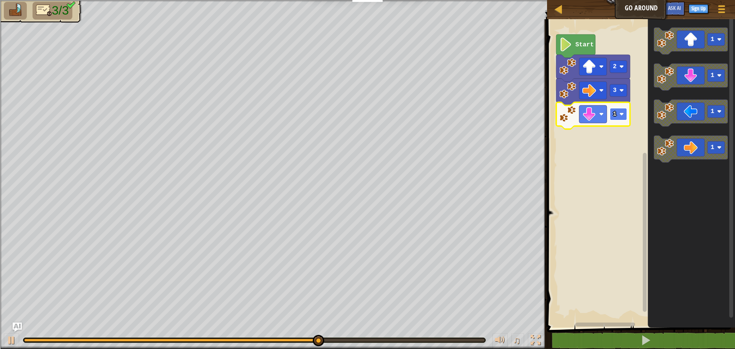
click at [619, 117] on rect "Blockly Workspace" at bounding box center [618, 114] width 17 height 12
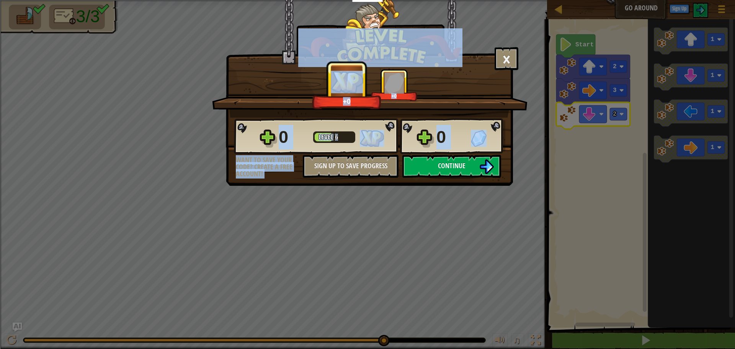
click at [465, 222] on div "× How fun was this level? +0 +0 Reticulating Splines... 0 Level 6 0 Want to sav…" at bounding box center [367, 174] width 735 height 349
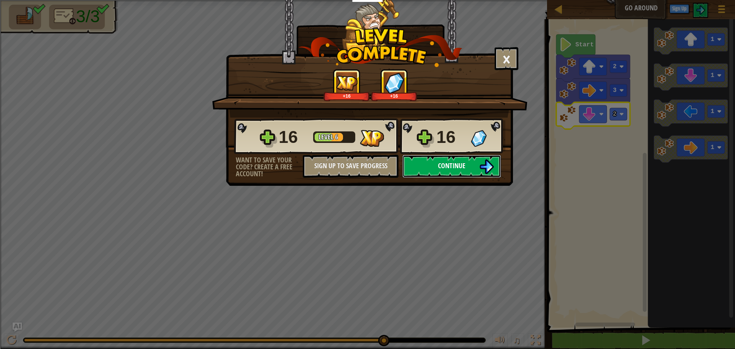
click at [480, 166] on img at bounding box center [486, 166] width 15 height 15
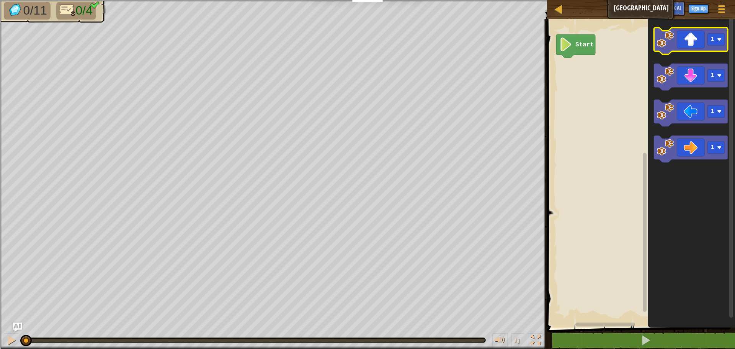
click at [702, 51] on icon "Blockly Workspace" at bounding box center [691, 41] width 74 height 27
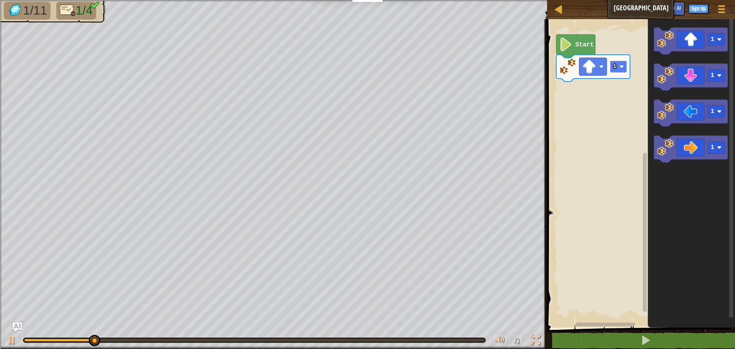
click at [620, 69] on rect "Blockly Workspace" at bounding box center [618, 66] width 17 height 12
click at [709, 153] on rect "Blockly Workspace" at bounding box center [715, 147] width 17 height 12
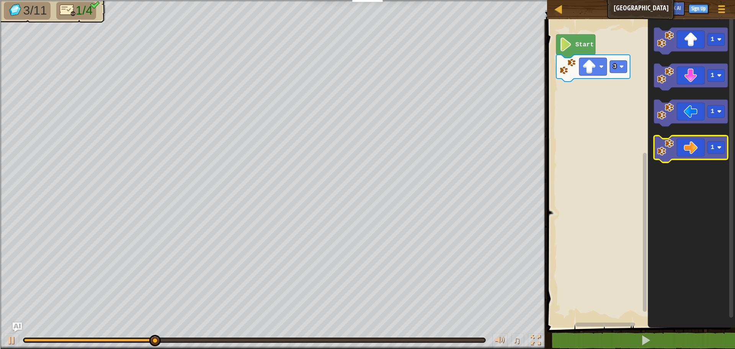
click at [690, 153] on icon "Blockly Workspace" at bounding box center [691, 148] width 74 height 27
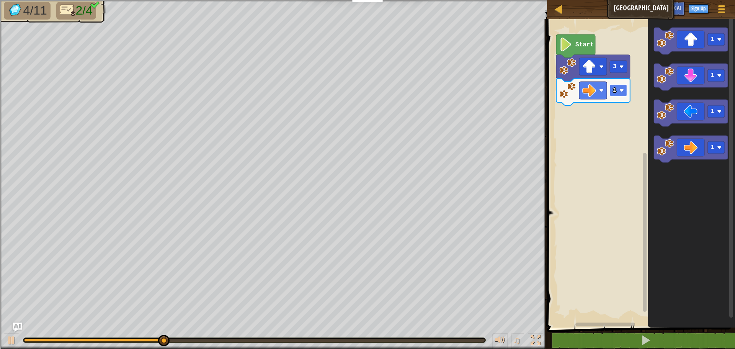
click at [615, 97] on g "1" at bounding box center [593, 91] width 74 height 27
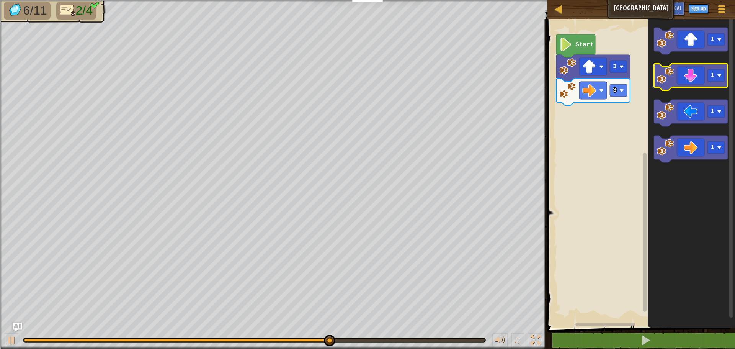
click at [682, 79] on icon "Blockly Workspace" at bounding box center [691, 77] width 74 height 27
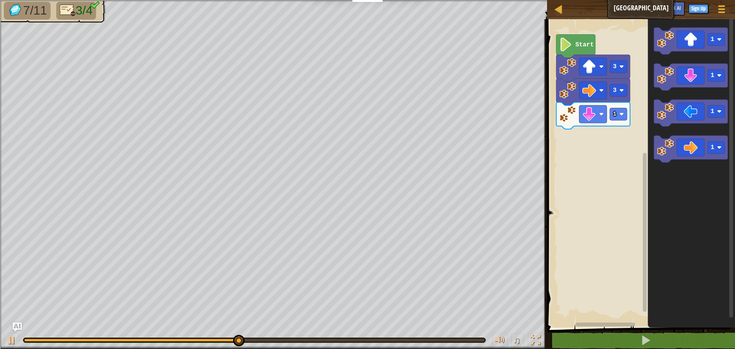
click at [617, 122] on icon "Blockly Workspace" at bounding box center [593, 115] width 74 height 27
click at [623, 119] on rect "Blockly Workspace" at bounding box center [618, 114] width 17 height 12
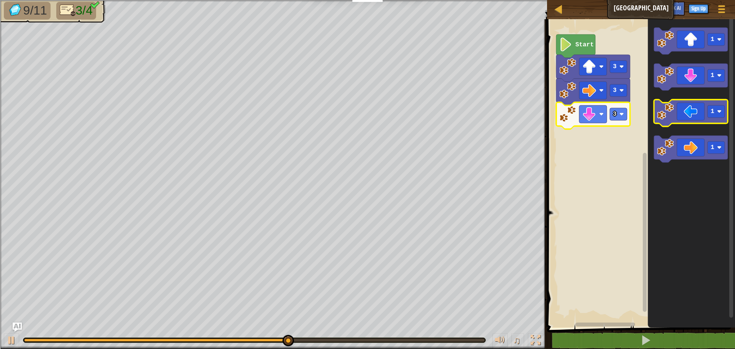
click at [699, 113] on icon "Blockly Workspace" at bounding box center [691, 113] width 74 height 27
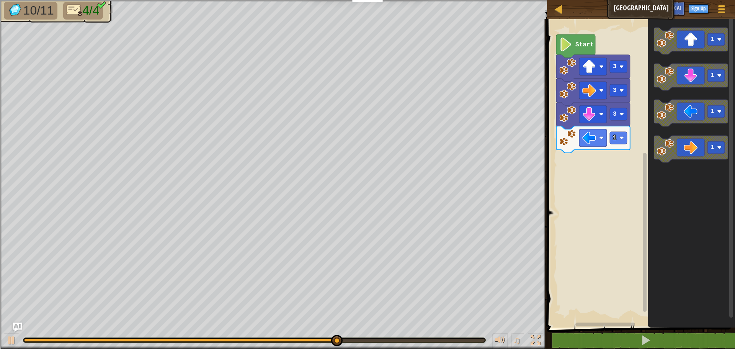
click at [628, 134] on icon "Blockly Workspace" at bounding box center [593, 139] width 74 height 27
click at [627, 140] on rect "Blockly Workspace" at bounding box center [618, 138] width 17 height 12
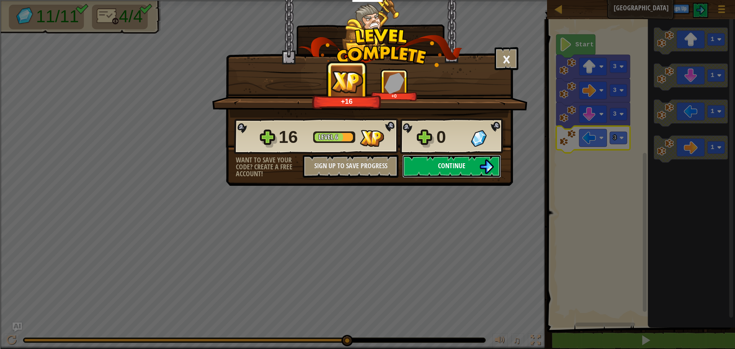
click at [441, 160] on button "Continue" at bounding box center [451, 166] width 99 height 23
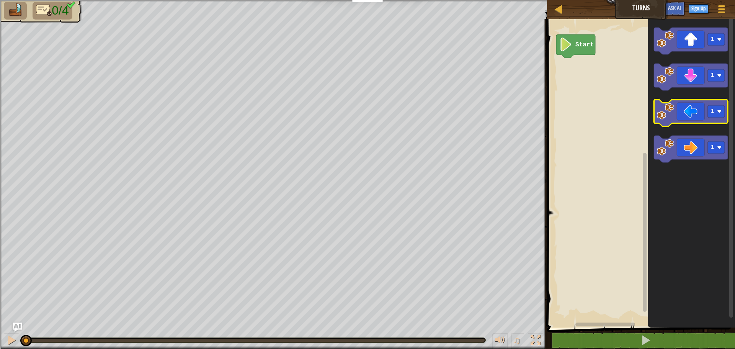
click at [687, 116] on icon "Blockly Workspace" at bounding box center [691, 113] width 74 height 27
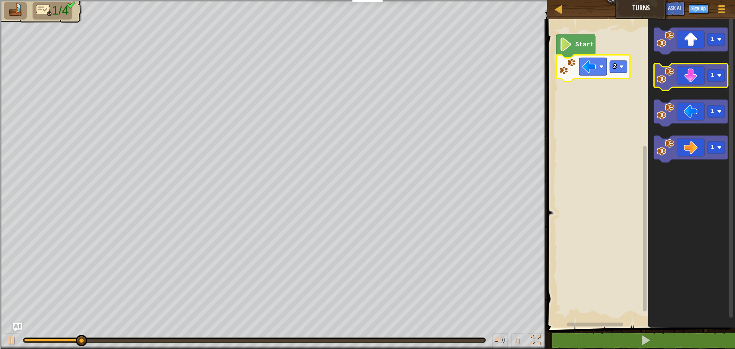
click at [696, 74] on icon "Blockly Workspace" at bounding box center [691, 77] width 74 height 27
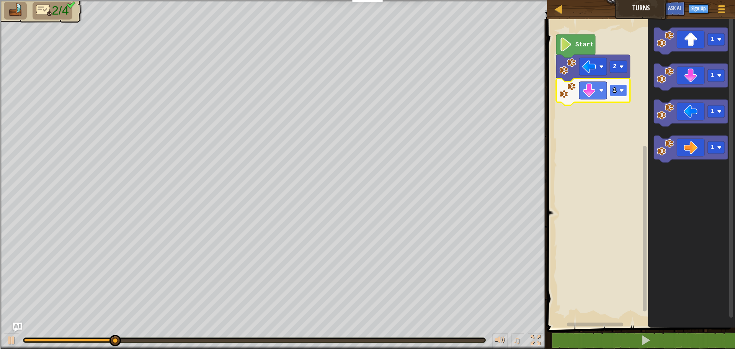
click at [617, 96] on rect "Blockly Workspace" at bounding box center [618, 90] width 17 height 12
click at [686, 153] on icon "Blockly Workspace" at bounding box center [691, 148] width 74 height 27
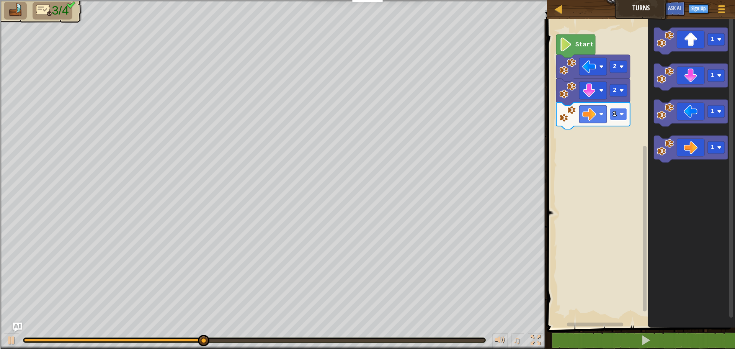
click at [618, 120] on rect "Blockly Workspace" at bounding box center [618, 114] width 17 height 12
click at [623, 119] on rect "Blockly Workspace" at bounding box center [618, 114] width 17 height 12
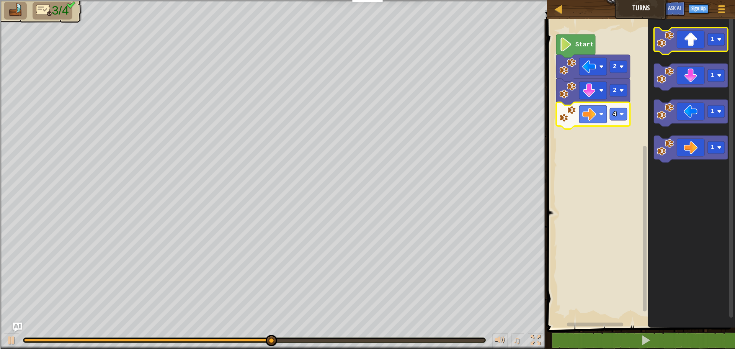
click at [703, 47] on icon "Blockly Workspace" at bounding box center [691, 41] width 74 height 27
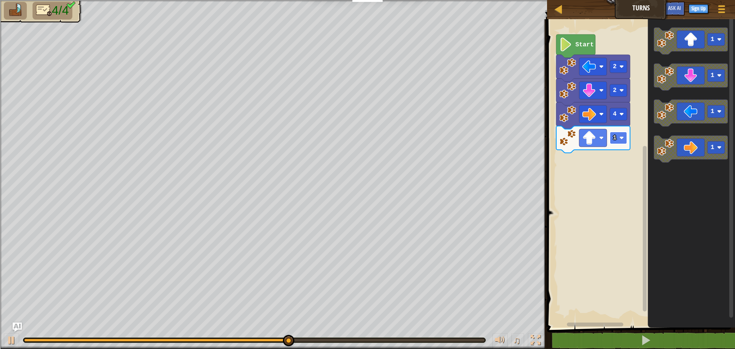
click at [615, 141] on text "1" at bounding box center [615, 137] width 4 height 7
click at [624, 148] on icon "Blockly Workspace" at bounding box center [593, 139] width 74 height 27
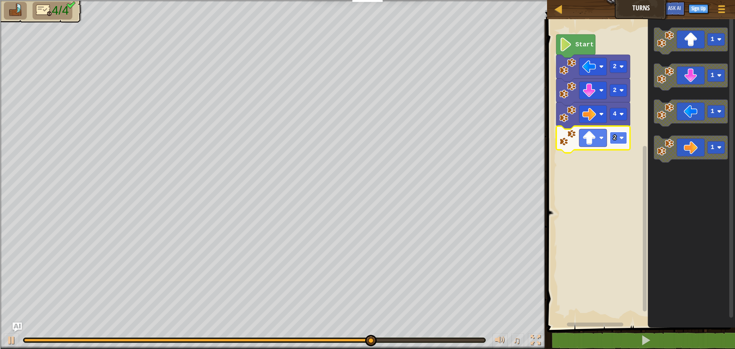
click at [625, 139] on rect "Blockly Workspace" at bounding box center [618, 138] width 17 height 12
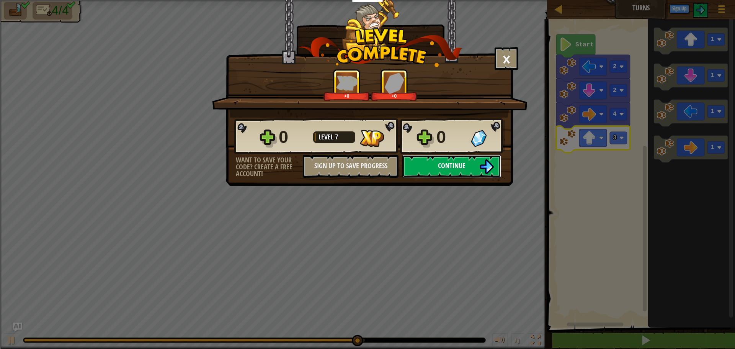
click at [467, 173] on button "Continue" at bounding box center [451, 166] width 99 height 23
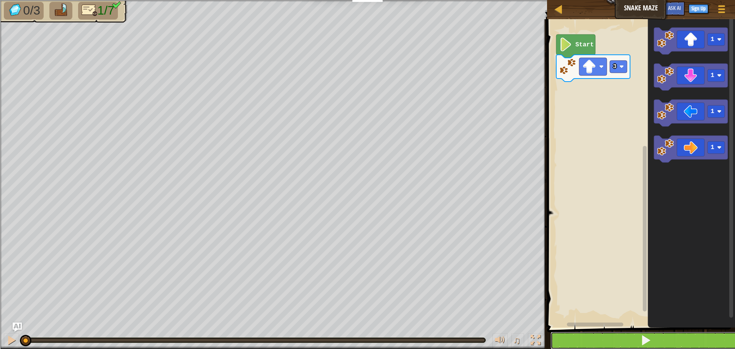
click at [685, 339] on button at bounding box center [645, 340] width 190 height 18
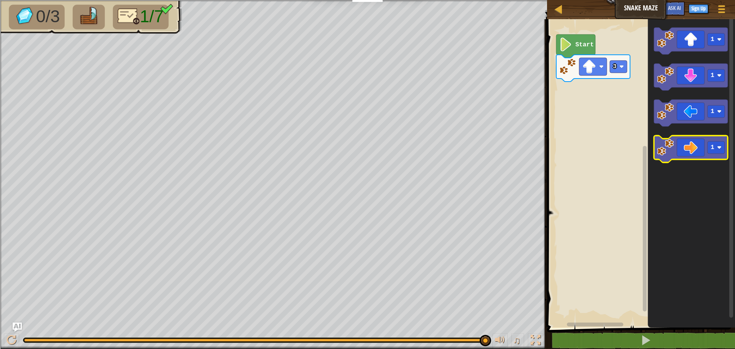
click at [715, 155] on icon "Blockly Workspace" at bounding box center [691, 148] width 74 height 27
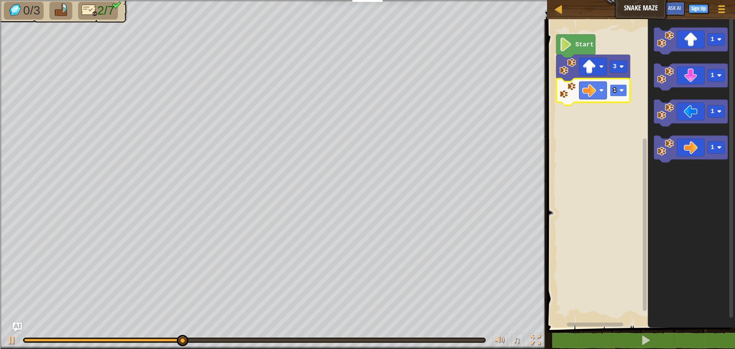
click at [621, 92] on image "Blockly Workspace" at bounding box center [621, 90] width 5 height 5
click at [691, 49] on icon "Blockly Workspace" at bounding box center [691, 41] width 74 height 27
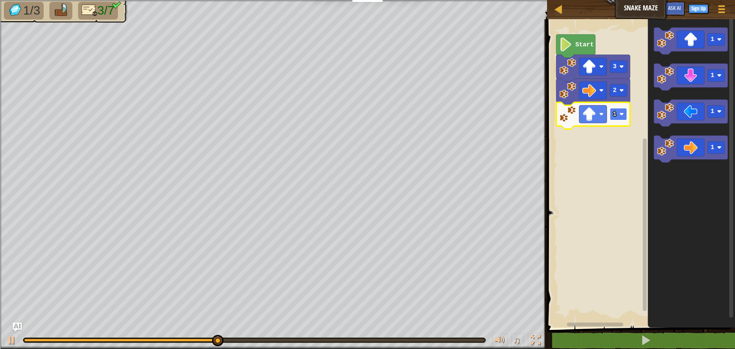
click at [623, 111] on rect "Blockly Workspace" at bounding box center [618, 114] width 17 height 12
click at [614, 122] on icon "Blockly Workspace" at bounding box center [593, 115] width 74 height 27
click at [617, 119] on rect "Blockly Workspace" at bounding box center [618, 114] width 17 height 12
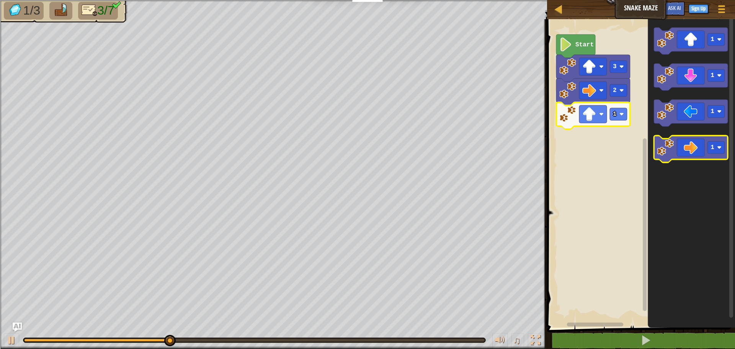
click at [674, 157] on icon "Blockly Workspace" at bounding box center [691, 148] width 74 height 27
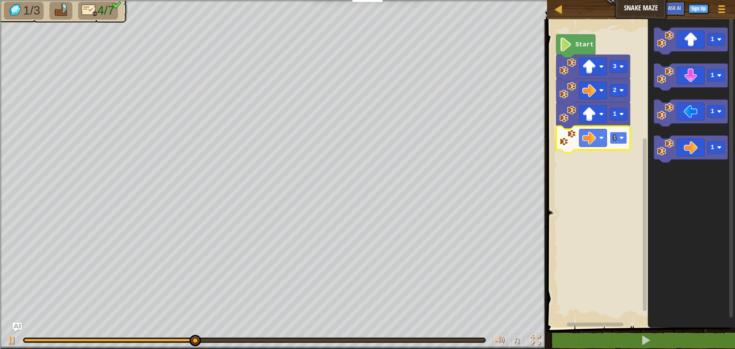
click at [619, 139] on image "Blockly Workspace" at bounding box center [621, 137] width 5 height 5
click at [694, 74] on icon "Blockly Workspace" at bounding box center [691, 77] width 74 height 27
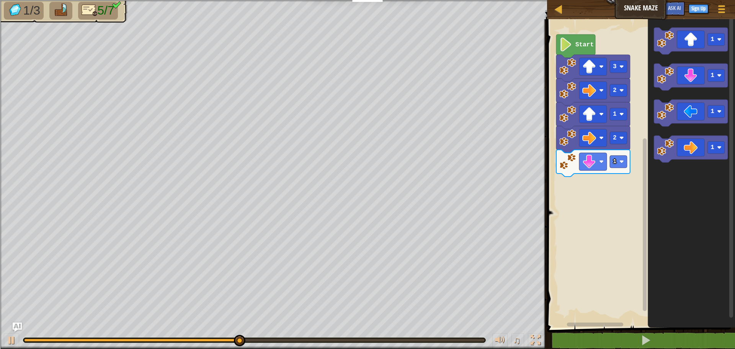
click at [613, 150] on icon "Blockly Workspace" at bounding box center [593, 163] width 74 height 27
click at [617, 166] on rect "Blockly Workspace" at bounding box center [618, 161] width 17 height 12
click at [695, 154] on icon "Blockly Workspace" at bounding box center [691, 148] width 74 height 27
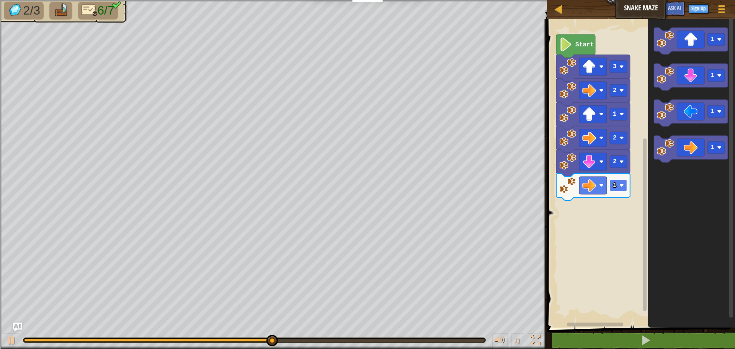
click at [615, 185] on text "1" at bounding box center [615, 185] width 4 height 7
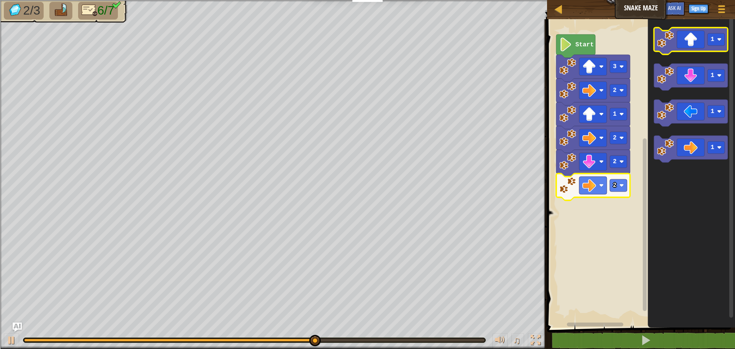
click at [702, 46] on icon "Blockly Workspace" at bounding box center [691, 41] width 74 height 27
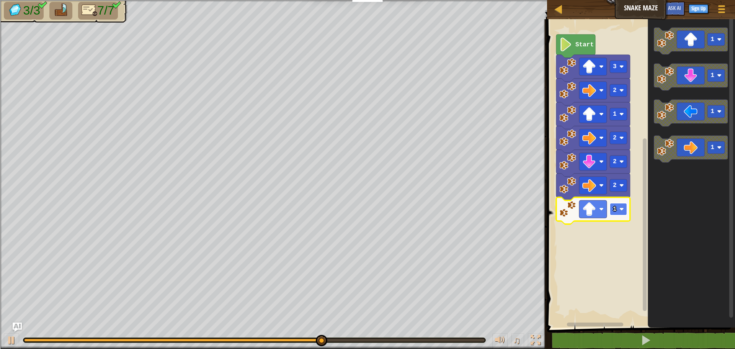
click at [620, 211] on image "Blockly Workspace" at bounding box center [621, 209] width 5 height 5
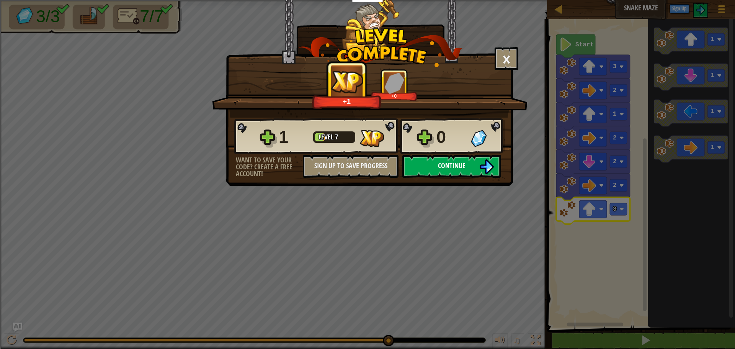
click at [490, 174] on button "Continue" at bounding box center [451, 166] width 99 height 23
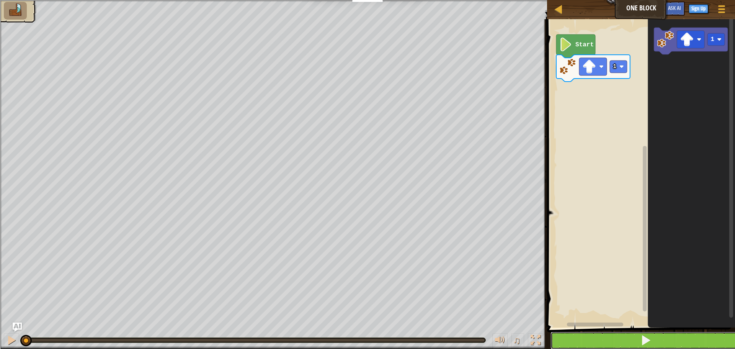
click at [633, 345] on button at bounding box center [645, 340] width 190 height 18
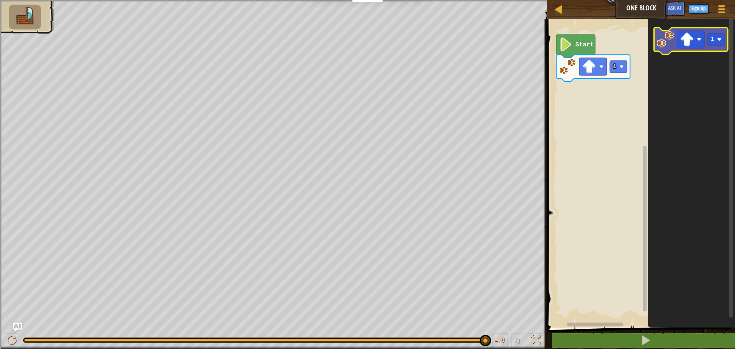
click at [693, 49] on icon "Blockly Workspace" at bounding box center [691, 41] width 74 height 27
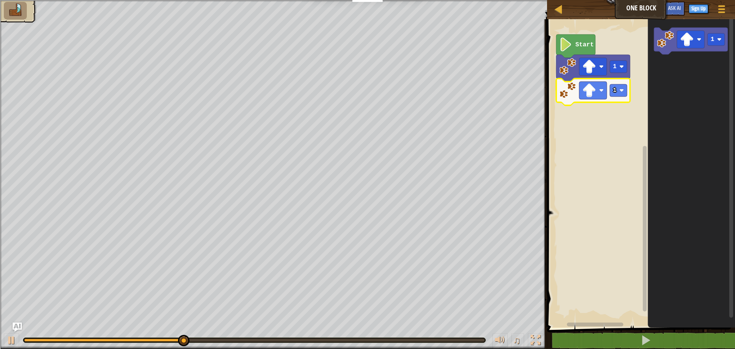
click at [586, 100] on icon "Blockly Workspace" at bounding box center [593, 91] width 74 height 27
click at [592, 96] on image "Blockly Workspace" at bounding box center [589, 90] width 14 height 14
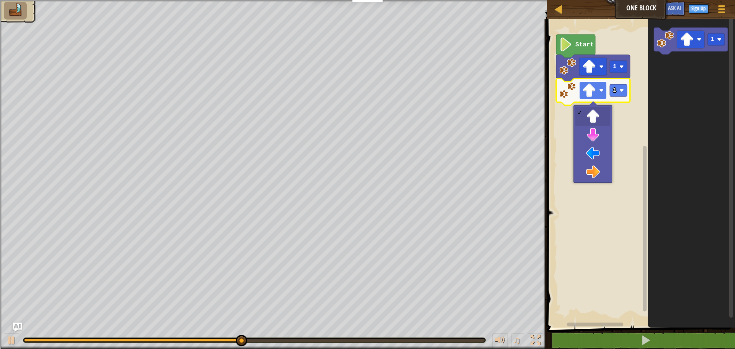
click at [592, 96] on image "Blockly Workspace" at bounding box center [589, 90] width 14 height 14
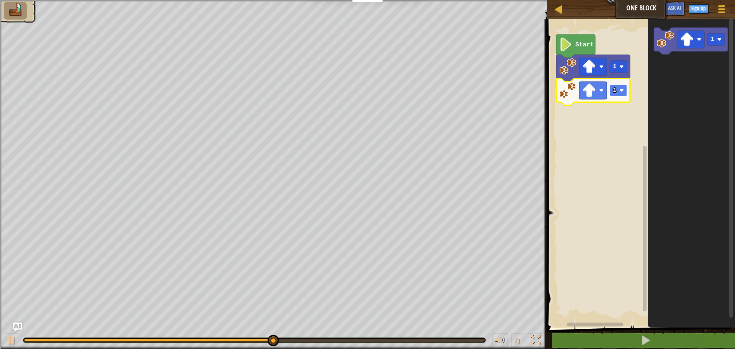
click at [615, 95] on rect "Blockly Workspace" at bounding box center [618, 90] width 17 height 12
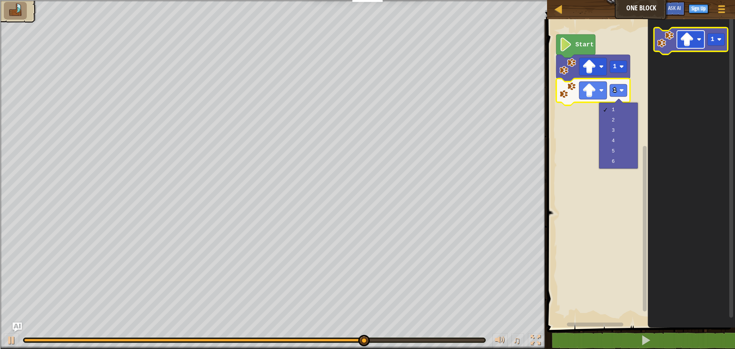
click at [679, 48] on rect "Blockly Workspace" at bounding box center [691, 40] width 28 height 18
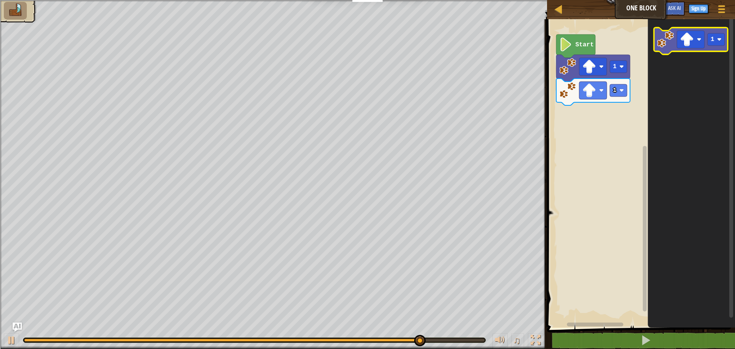
click at [671, 49] on icon "Blockly Workspace" at bounding box center [691, 41] width 74 height 27
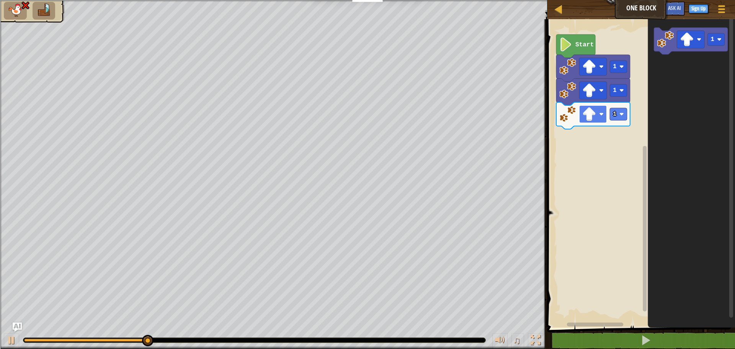
click at [592, 117] on image "Blockly Workspace" at bounding box center [589, 114] width 14 height 14
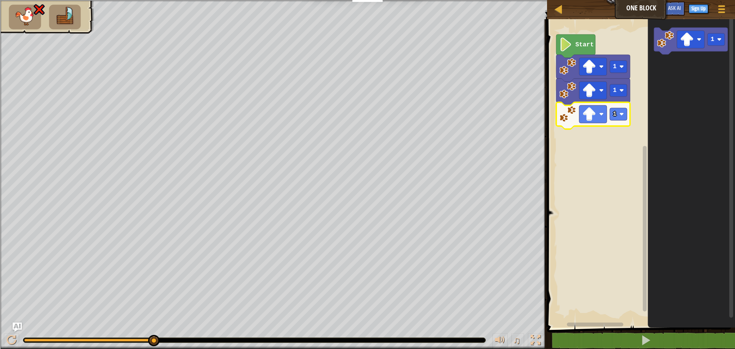
click at [667, 77] on icon "Blockly Workspace" at bounding box center [691, 171] width 87 height 312
click at [670, 72] on icon "Blockly Workspace" at bounding box center [691, 171] width 87 height 312
click at [679, 62] on icon "Blockly Workspace" at bounding box center [691, 171] width 87 height 312
click at [680, 82] on icon "Blockly Workspace" at bounding box center [691, 171] width 87 height 312
click at [681, 102] on icon "Blockly Workspace" at bounding box center [691, 171] width 87 height 312
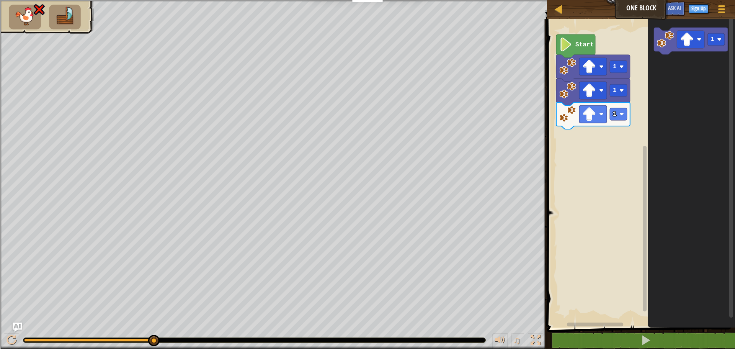
click at [680, 132] on icon "Blockly Workspace" at bounding box center [691, 171] width 87 height 312
click at [678, 67] on icon "Blockly Workspace" at bounding box center [691, 171] width 87 height 312
click at [680, 71] on icon "Blockly Workspace" at bounding box center [691, 171] width 87 height 312
click at [680, 119] on icon "Blockly Workspace" at bounding box center [691, 171] width 87 height 312
click at [672, 62] on icon "Blockly Workspace" at bounding box center [691, 171] width 87 height 312
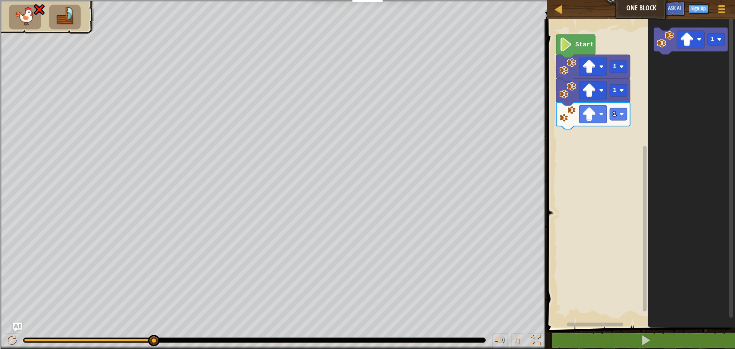
click at [676, 73] on icon "Blockly Workspace" at bounding box center [691, 171] width 87 height 312
click at [606, 122] on rect "Blockly Workspace" at bounding box center [593, 114] width 28 height 18
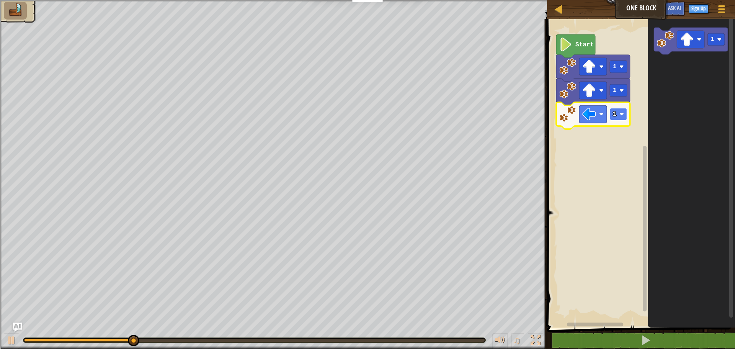
click at [622, 114] on image "Blockly Workspace" at bounding box center [621, 114] width 5 height 5
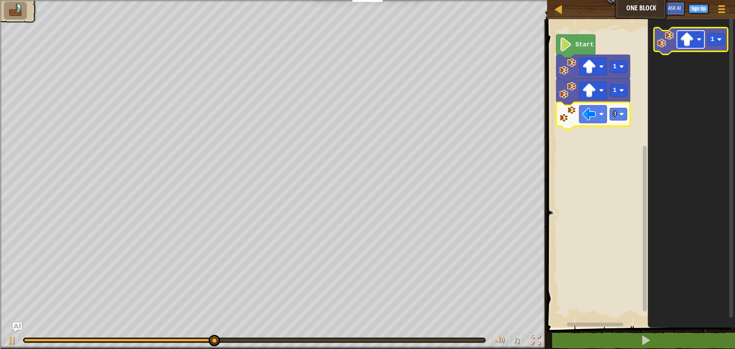
click at [695, 37] on rect "Blockly Workspace" at bounding box center [691, 40] width 28 height 18
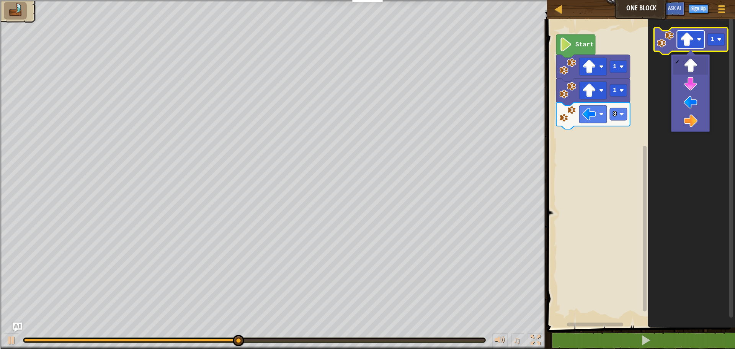
click at [695, 37] on rect "Blockly Workspace" at bounding box center [691, 40] width 28 height 18
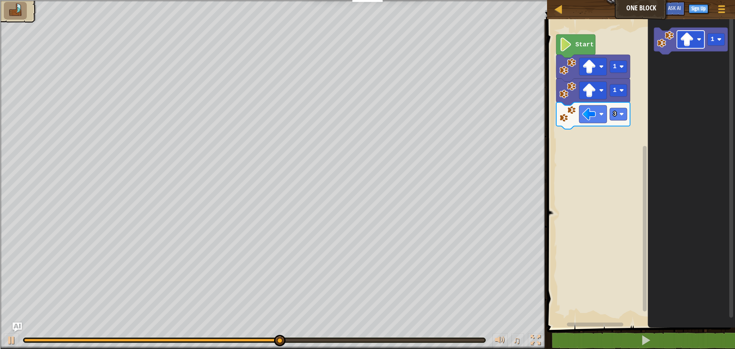
click at [692, 64] on icon "1" at bounding box center [691, 171] width 87 height 312
click at [693, 41] on image "Blockly Workspace" at bounding box center [687, 40] width 14 height 14
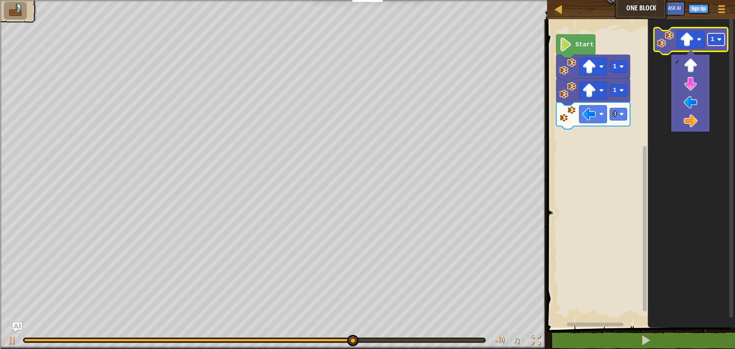
click at [711, 44] on rect "Blockly Workspace" at bounding box center [715, 39] width 17 height 12
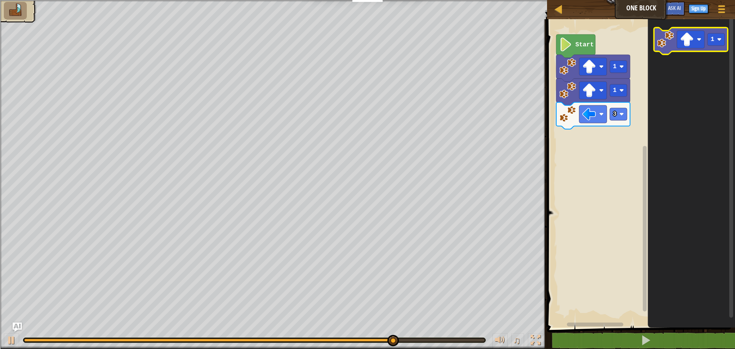
click at [671, 47] on image "Blockly Workspace" at bounding box center [665, 39] width 17 height 17
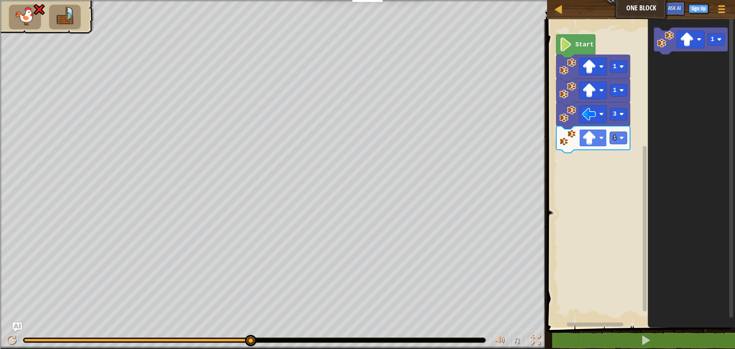
click at [599, 139] on rect "Blockly Workspace" at bounding box center [593, 138] width 28 height 18
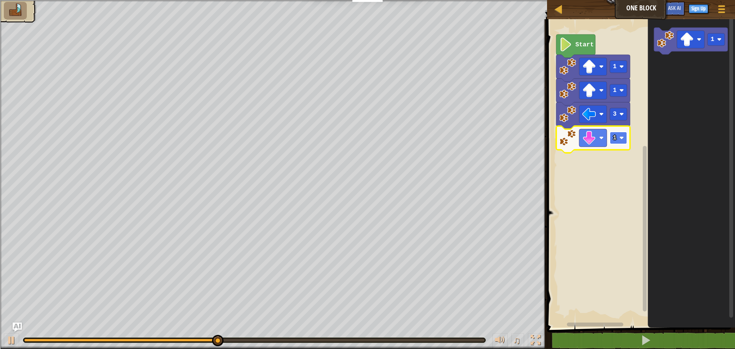
click at [619, 136] on rect "Blockly Workspace" at bounding box center [618, 138] width 17 height 12
click at [663, 47] on image "Blockly Workspace" at bounding box center [665, 39] width 17 height 17
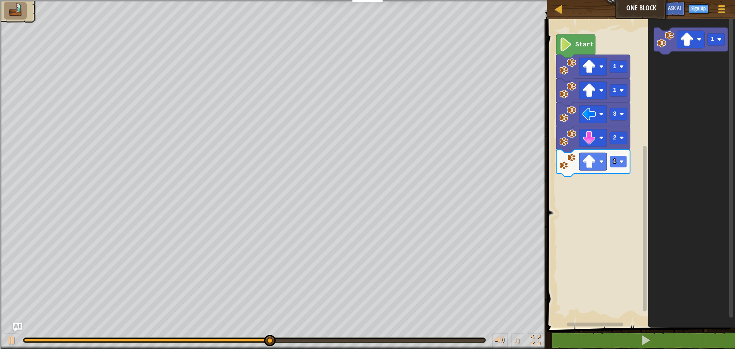
click at [613, 160] on text "1" at bounding box center [615, 161] width 4 height 7
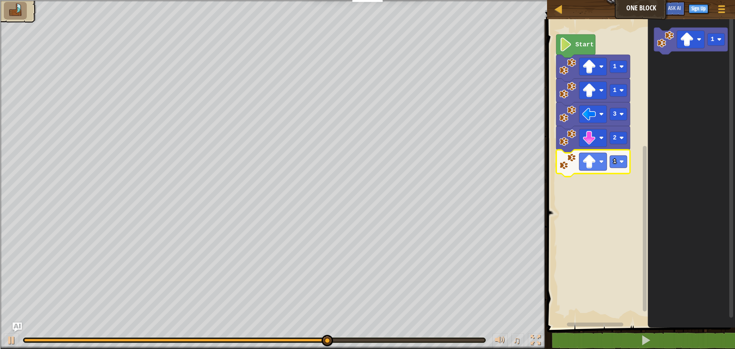
click at [596, 172] on icon "Blockly Workspace" at bounding box center [593, 163] width 74 height 27
click at [597, 168] on rect "Blockly Workspace" at bounding box center [593, 162] width 28 height 18
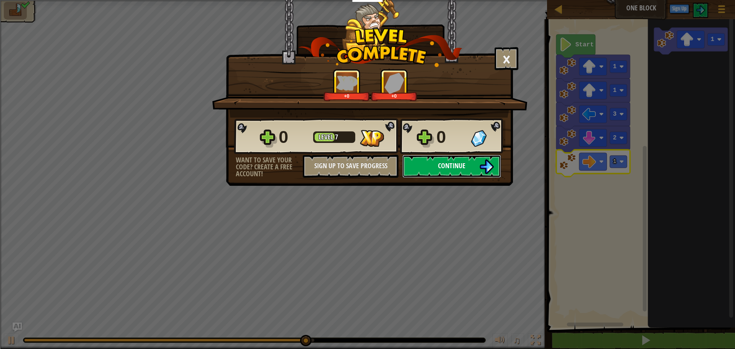
click at [481, 163] on img at bounding box center [486, 166] width 15 height 15
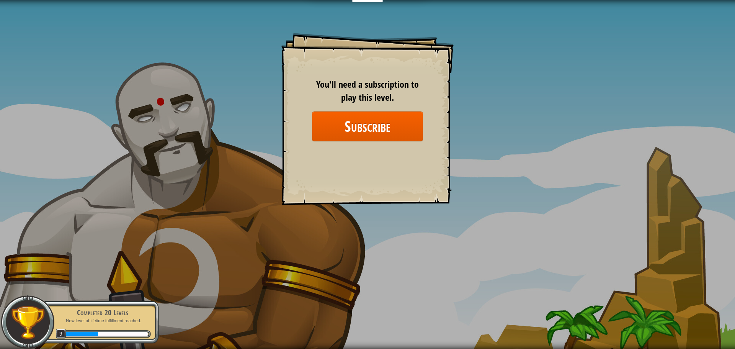
click at [514, 127] on div "Goals Start Level Error loading from server. Try refreshing the page. You'll ne…" at bounding box center [367, 174] width 735 height 349
click at [511, 123] on div "Goals Start Level Error loading from server. Try refreshing the page. You'll ne…" at bounding box center [367, 174] width 735 height 349
click at [507, 120] on div "Goals Start Level Error loading from server. Try refreshing the page. You'll ne…" at bounding box center [367, 174] width 735 height 349
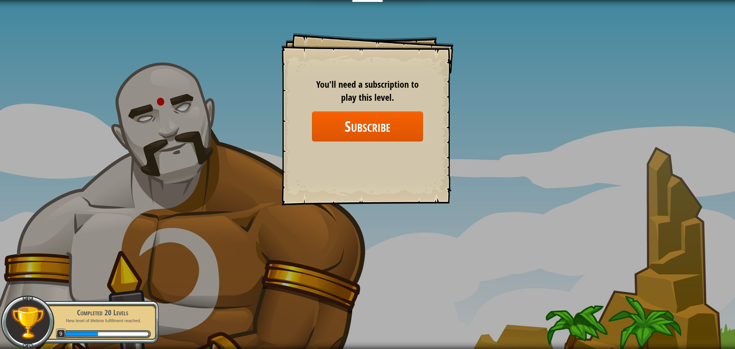
click at [507, 120] on div "Goals Start Level Error loading from server. Try refreshing the page. You'll ne…" at bounding box center [367, 174] width 735 height 349
click at [506, 120] on div "Goals Start Level Error loading from server. Try refreshing the page. You'll ne…" at bounding box center [367, 174] width 735 height 349
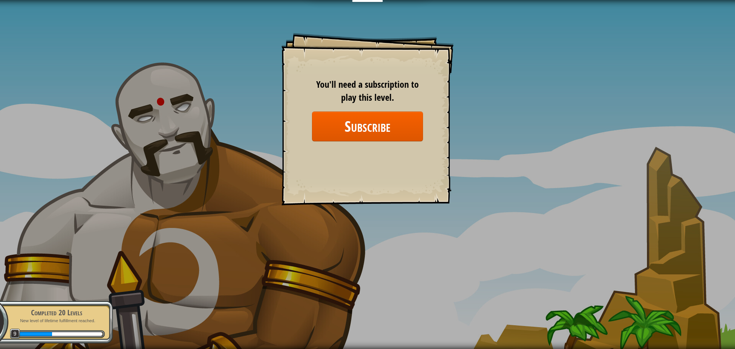
click at [506, 120] on div "Goals Start Level Error loading from server. Try refreshing the page. You'll ne…" at bounding box center [367, 174] width 735 height 349
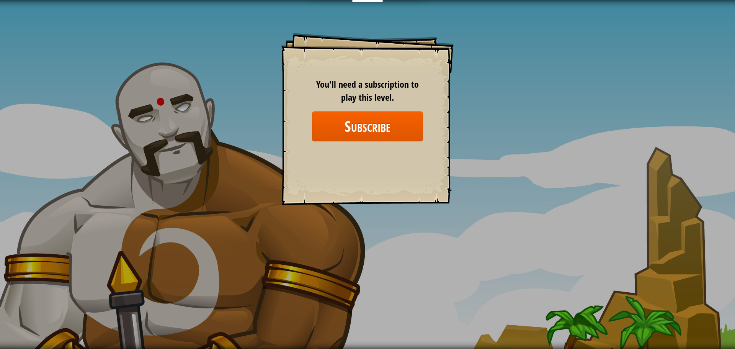
click at [504, 119] on div "Goals Start Level Error loading from server. Try refreshing the page. You'll ne…" at bounding box center [367, 174] width 735 height 349
drag, startPoint x: 495, startPoint y: 114, endPoint x: 503, endPoint y: 106, distance: 11.4
click at [495, 115] on div "Goals Start Level Error loading from server. Try refreshing the page. You'll ne…" at bounding box center [367, 174] width 735 height 349
click at [476, 126] on div "Goals Start Level Error loading from server. Try refreshing the page. You'll ne…" at bounding box center [367, 174] width 735 height 349
click at [478, 127] on div "Goals Start Level Error loading from server. Try refreshing the page. You'll ne…" at bounding box center [367, 174] width 735 height 349
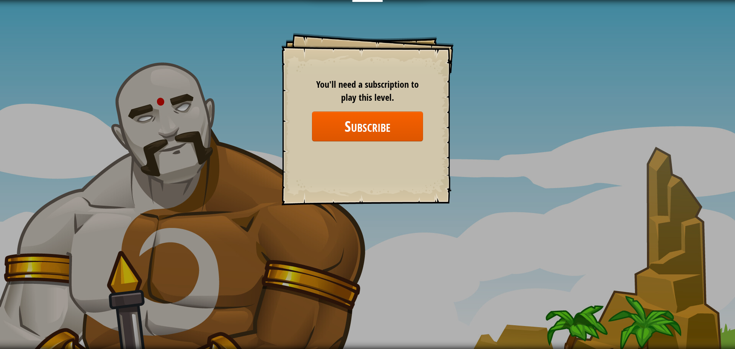
click at [483, 124] on div "Goals Start Level Error loading from server. Try refreshing the page. You'll ne…" at bounding box center [367, 174] width 735 height 349
drag, startPoint x: 222, startPoint y: 165, endPoint x: 192, endPoint y: 118, distance: 55.2
click at [202, 142] on div "Goals Start Level Error loading from server. Try refreshing the page. You'll ne…" at bounding box center [367, 174] width 735 height 349
